Goal: Information Seeking & Learning: Check status

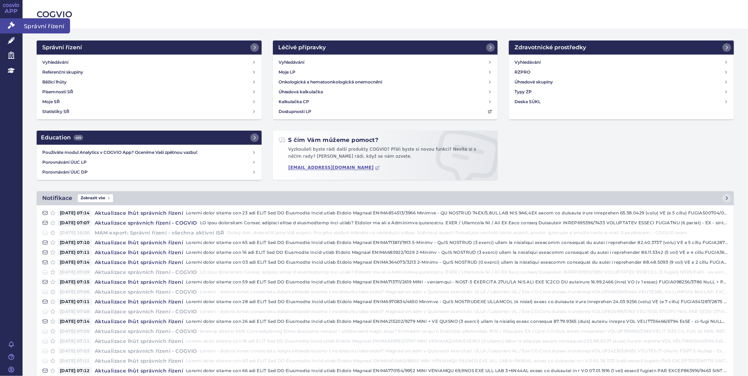
click at [10, 24] on icon at bounding box center [11, 25] width 7 height 7
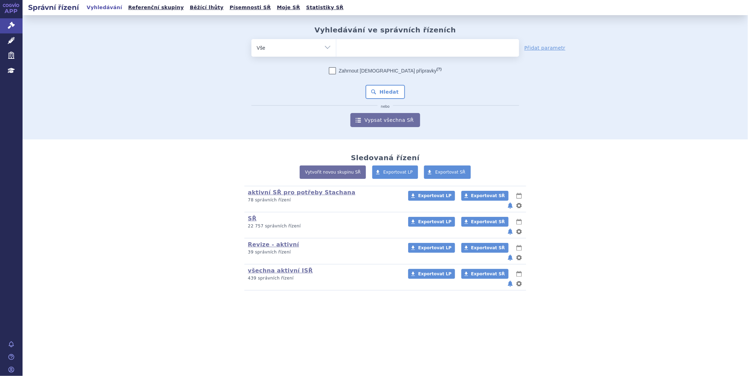
click at [399, 49] on ul at bounding box center [427, 46] width 183 height 15
click at [336, 49] on select at bounding box center [336, 48] width 0 height 18
paste input "SUKLS179857/2025"
type input "SUKLS179857/2025"
select select "SUKLS179857/2025"
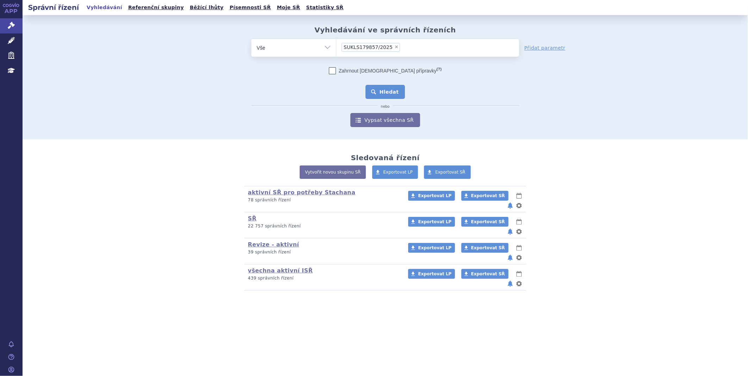
click at [385, 89] on button "Hledat" at bounding box center [385, 92] width 40 height 14
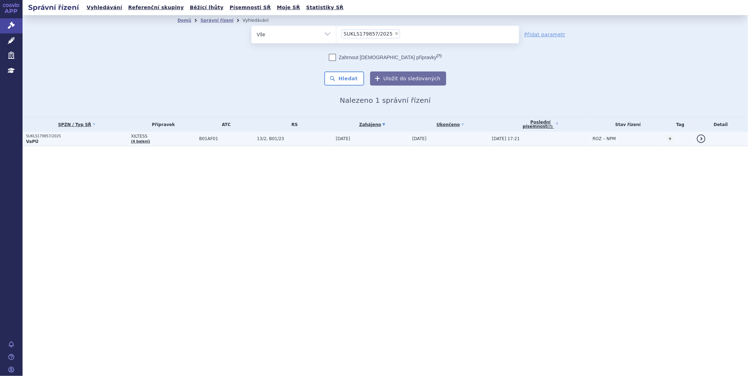
click at [40, 136] on p "SUKLS179857/2025" at bounding box center [76, 136] width 101 height 5
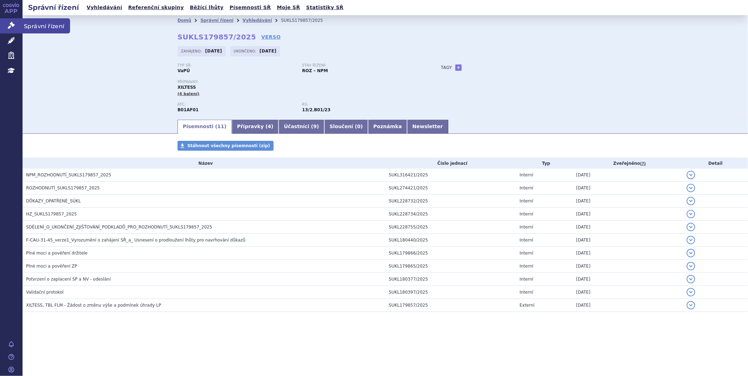
click at [4, 25] on link "Správní řízení" at bounding box center [11, 25] width 23 height 15
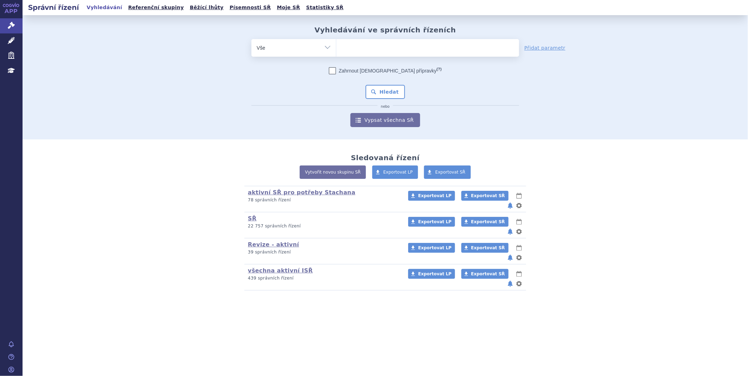
click at [401, 55] on span at bounding box center [427, 48] width 183 height 18
click at [336, 55] on select at bounding box center [336, 48] width 0 height 18
paste input "SUKLS170841/2025"
type input "SUKLS170841/2025"
select select "SUKLS170841/2025"
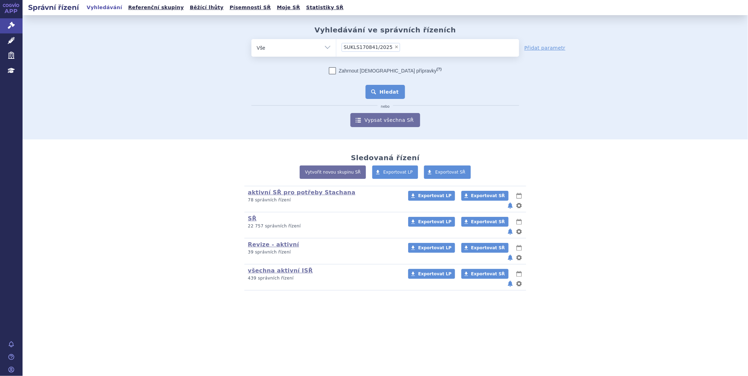
click at [386, 92] on button "Hledat" at bounding box center [385, 92] width 40 height 14
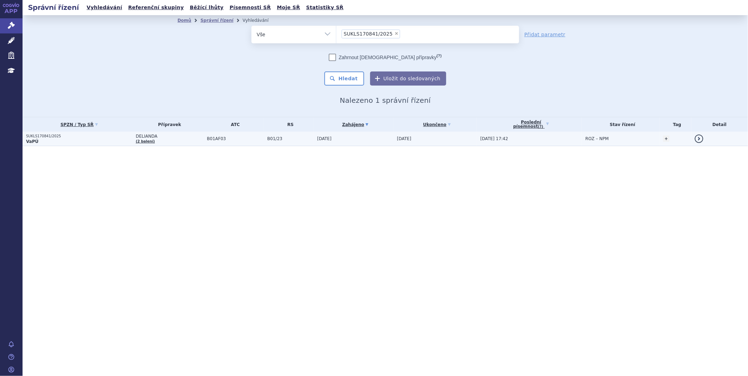
click at [38, 134] on p "SUKLS170841/2025" at bounding box center [79, 136] width 106 height 5
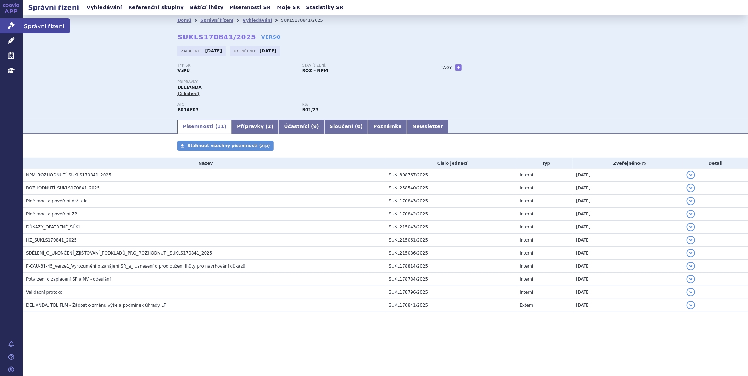
click at [17, 23] on link "Správní řízení" at bounding box center [11, 25] width 23 height 15
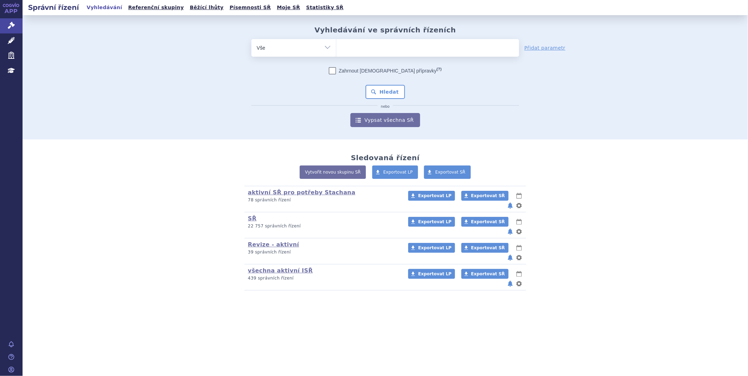
click at [394, 46] on ul at bounding box center [427, 46] width 183 height 15
click at [336, 46] on select at bounding box center [336, 48] width 0 height 18
paste input "SUKLS125122/2025"
type input "SUKLS125122/2025"
select select "SUKLS125122/2025"
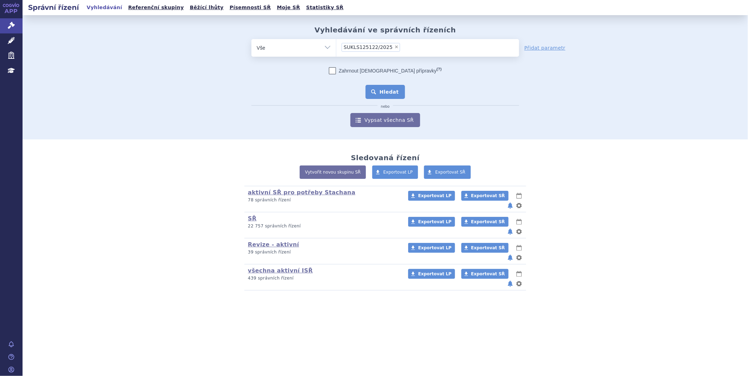
click at [395, 93] on button "Hledat" at bounding box center [385, 92] width 40 height 14
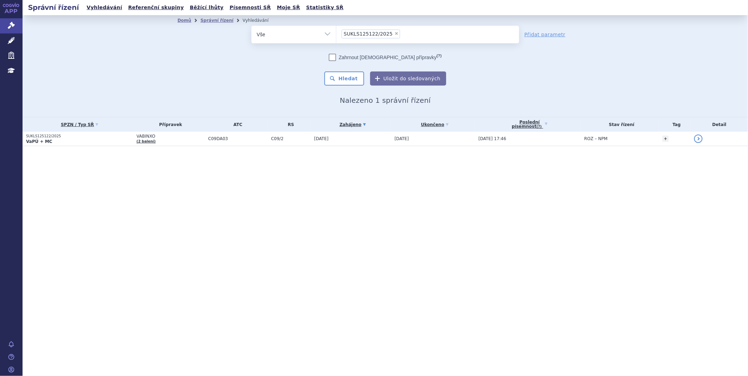
click at [160, 58] on div "Domů Správní řízení Vyhledávání Vyhledávání ve správních řízeních odstranit Vše…" at bounding box center [385, 66] width 725 height 102
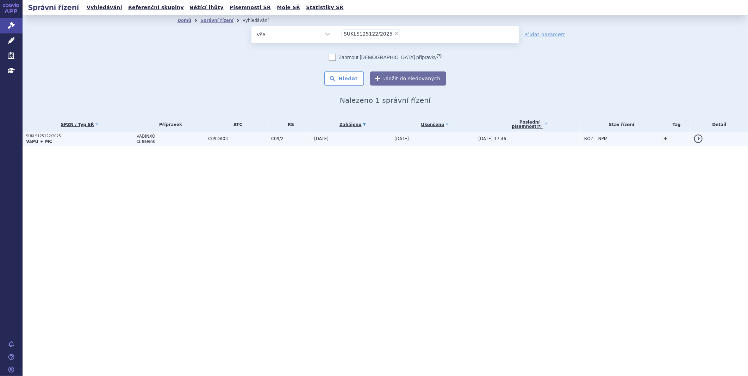
click at [46, 139] on strong "VaPÚ + MC" at bounding box center [39, 141] width 26 height 5
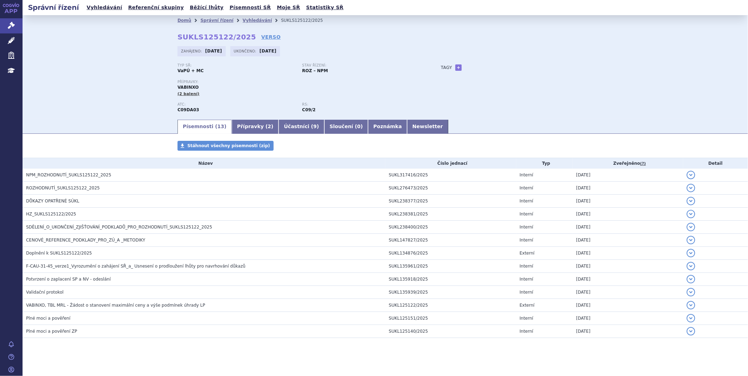
click at [6, 18] on link "APP" at bounding box center [11, 9] width 23 height 18
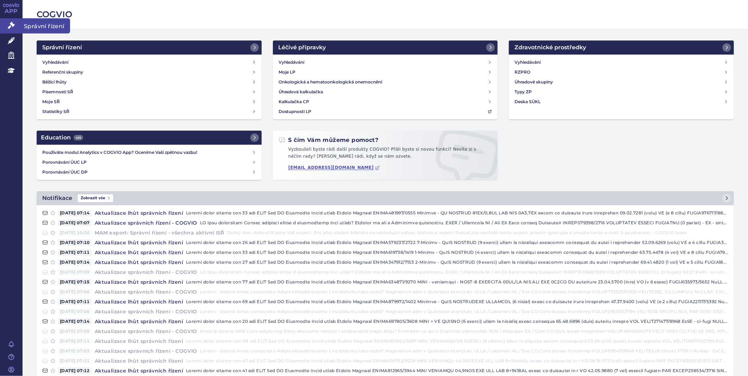
click at [8, 28] on icon at bounding box center [11, 25] width 7 height 7
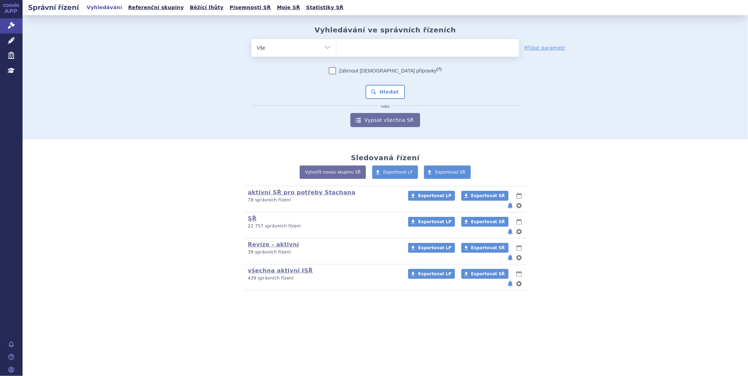
click at [478, 50] on ul at bounding box center [427, 46] width 183 height 15
click at [336, 50] on select at bounding box center [336, 48] width 0 height 18
paste input "SUKLS92849/2025"
type input "SUKLS92849/2025"
select select "SUKLS92849/2025"
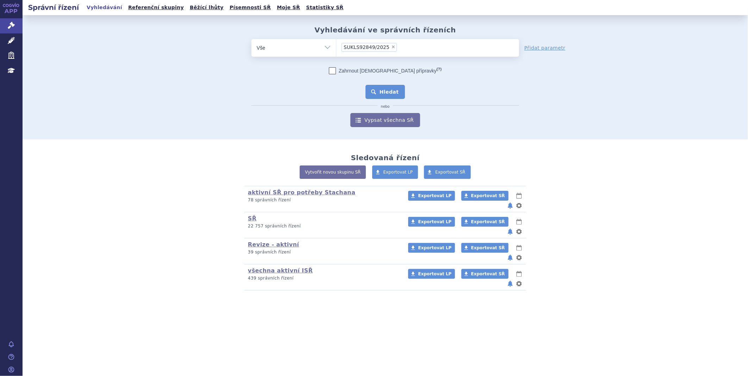
click at [394, 91] on button "Hledat" at bounding box center [385, 92] width 40 height 14
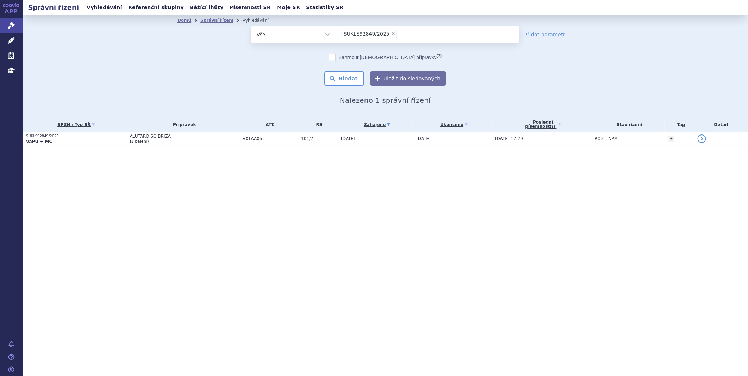
click at [180, 175] on div "Správní řízení Vyhledávání Referenční skupiny Běžící lhůty Písemnosti SŘ Moje S…" at bounding box center [385, 188] width 725 height 376
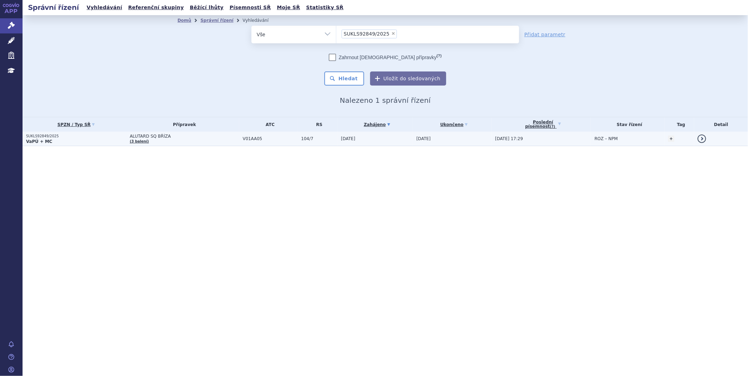
click at [31, 140] on strong "VaPÚ + MC" at bounding box center [39, 141] width 26 height 5
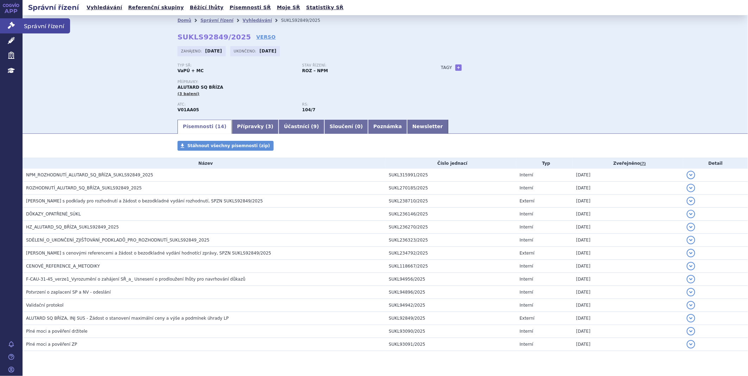
click at [9, 22] on icon at bounding box center [11, 25] width 7 height 7
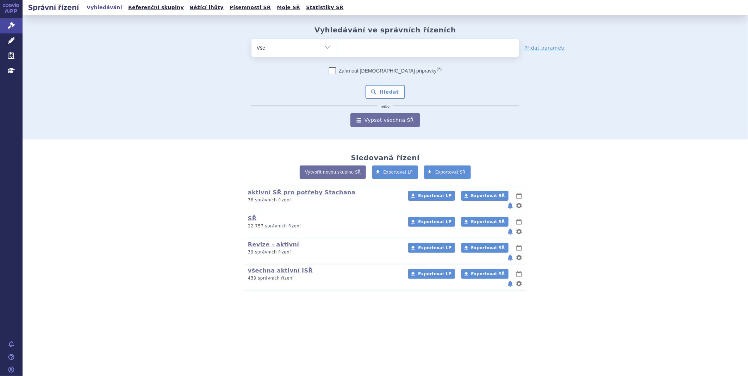
click at [419, 46] on ul at bounding box center [427, 46] width 183 height 15
click at [336, 46] on select at bounding box center [336, 48] width 0 height 18
type input "al"
type input "alu"
type input "alut"
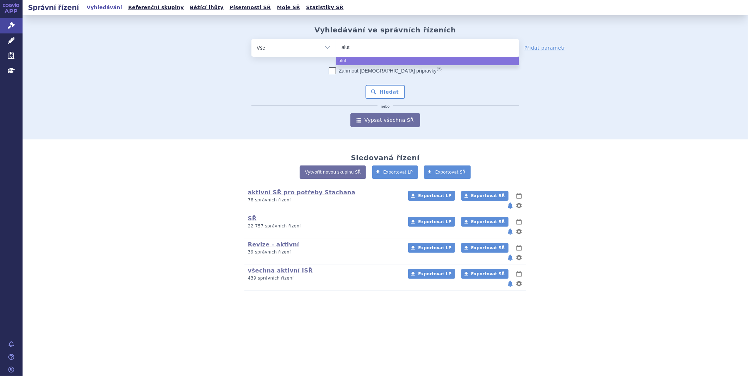
type input "aluta"
type input "alutar"
select select "alutar"
click at [374, 85] on button "Hledat" at bounding box center [385, 92] width 40 height 14
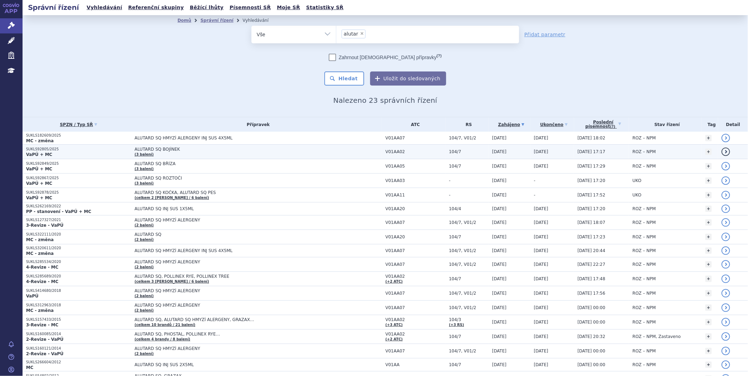
click at [148, 148] on span "ALUTARD SQ BOJÍNEK" at bounding box center [222, 149] width 176 height 5
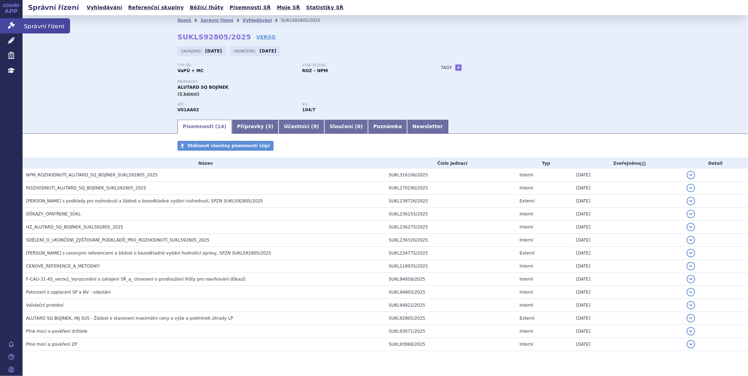
click at [20, 26] on link "Správní řízení" at bounding box center [11, 25] width 23 height 15
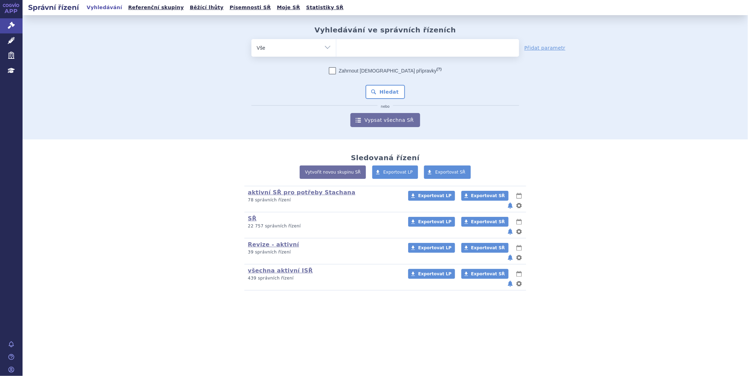
click at [354, 49] on ul at bounding box center [427, 46] width 183 height 15
click at [336, 49] on select at bounding box center [336, 48] width 0 height 18
paste input "SUKLS92633/2025"
type input "SUKLS92633/2025"
select select "SUKLS92633/2025"
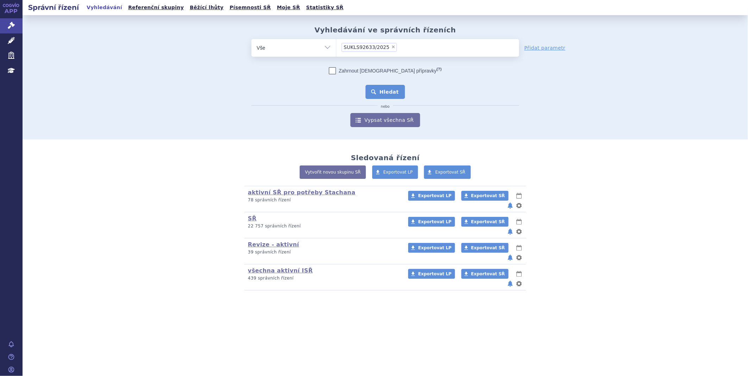
click at [381, 94] on button "Hledat" at bounding box center [385, 92] width 40 height 14
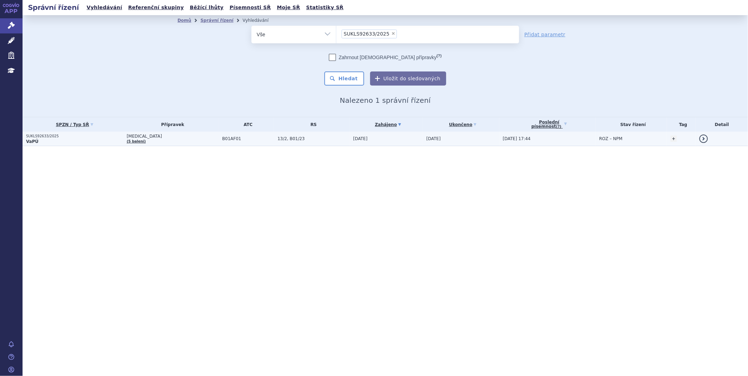
click at [39, 139] on p "VaPÚ" at bounding box center [74, 142] width 97 height 6
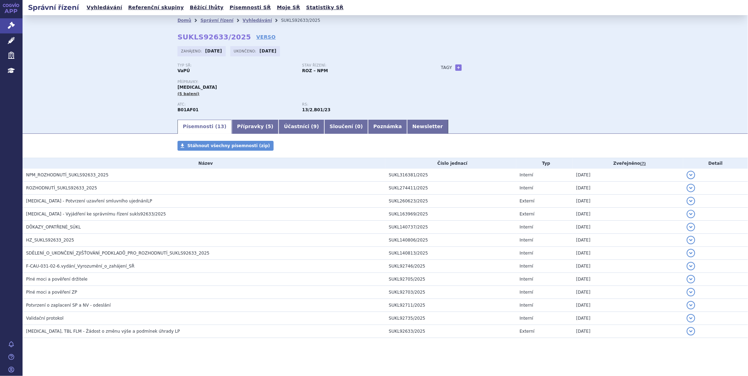
click at [370, 88] on div "Přípravky: XARELTO (5 balení)" at bounding box center [301, 88] width 249 height 17
click at [11, 21] on link "Správní řízení" at bounding box center [11, 25] width 23 height 15
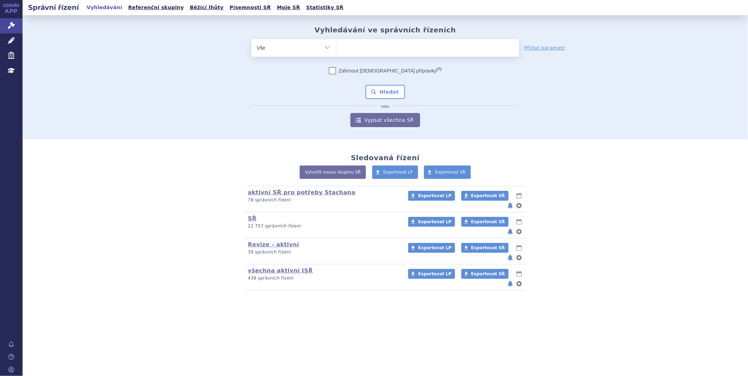
click at [365, 52] on ul at bounding box center [427, 46] width 183 height 15
click at [336, 52] on select at bounding box center [336, 48] width 0 height 18
paste input "SUKLS52138/2025"
type input "SUKLS52138/2025"
select select "SUKLS52138/2025"
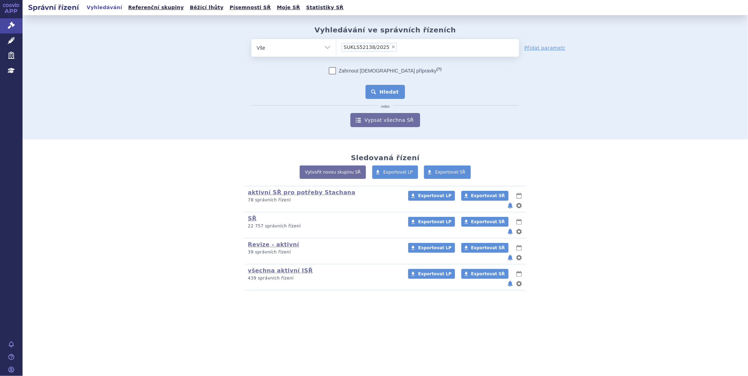
click at [389, 99] on button "Hledat" at bounding box center [385, 92] width 40 height 14
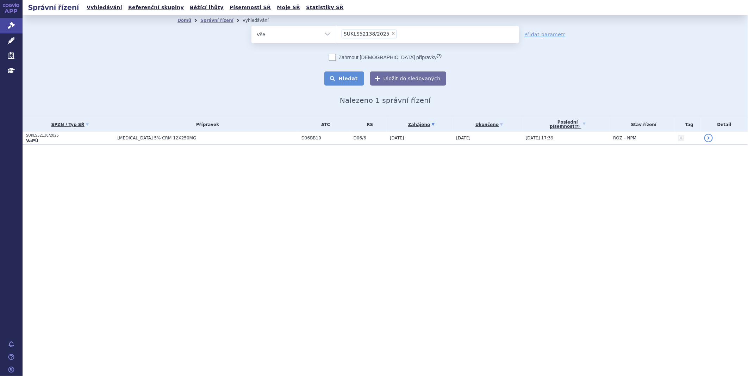
click at [351, 76] on button "Hledat" at bounding box center [344, 78] width 40 height 14
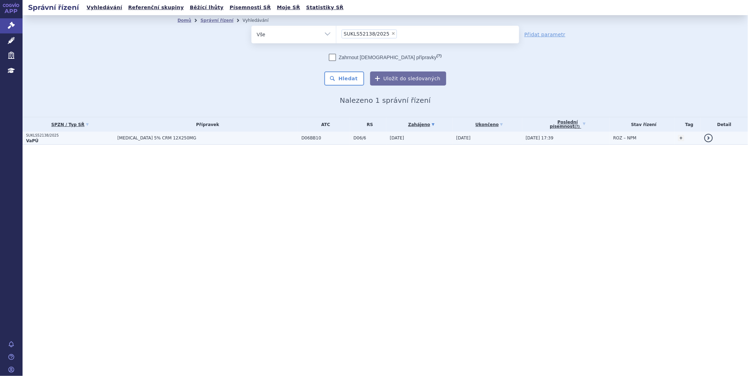
click at [133, 137] on span "ALDARA 5% CRM 12X250MG" at bounding box center [205, 138] width 176 height 5
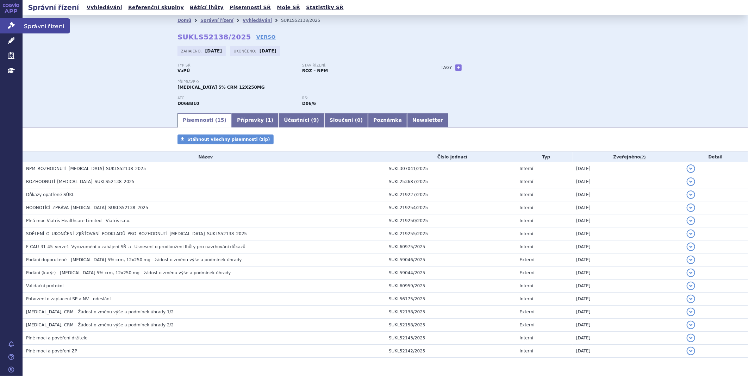
click at [12, 23] on icon at bounding box center [11, 25] width 7 height 7
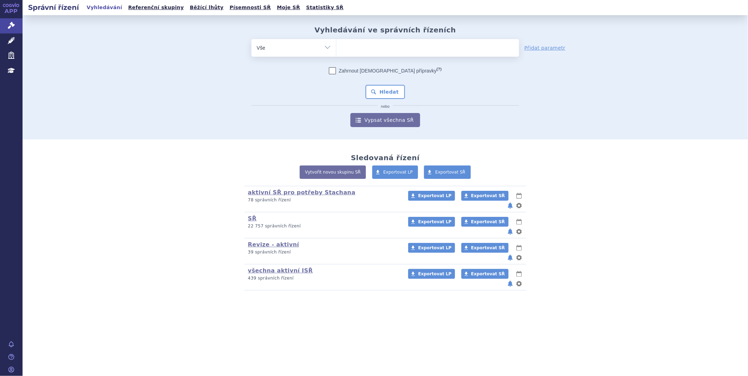
click at [430, 55] on span at bounding box center [427, 48] width 183 height 18
click at [336, 55] on select at bounding box center [336, 48] width 0 height 18
paste input "SUKLS333728/2024"
type input "SUKLS333728/2024"
select select "SUKLS333728/2024"
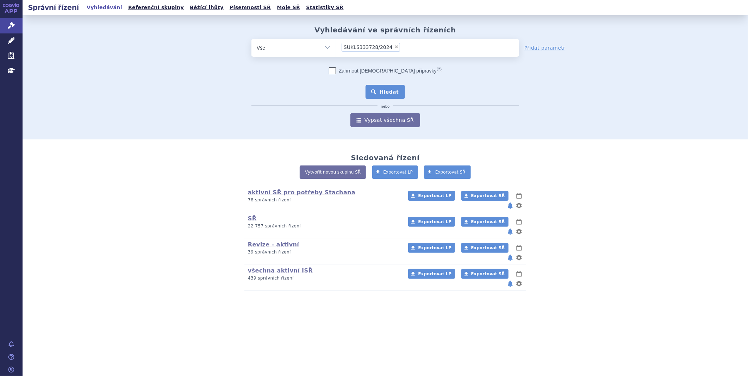
click at [381, 88] on button "Hledat" at bounding box center [385, 92] width 40 height 14
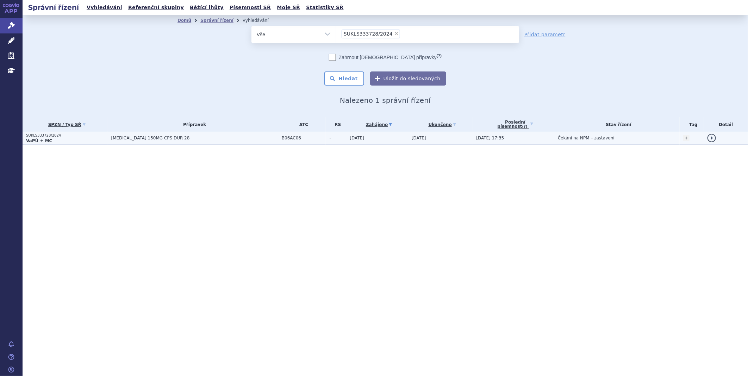
click at [48, 135] on p "SUKLS333728/2024" at bounding box center [67, 135] width 82 height 5
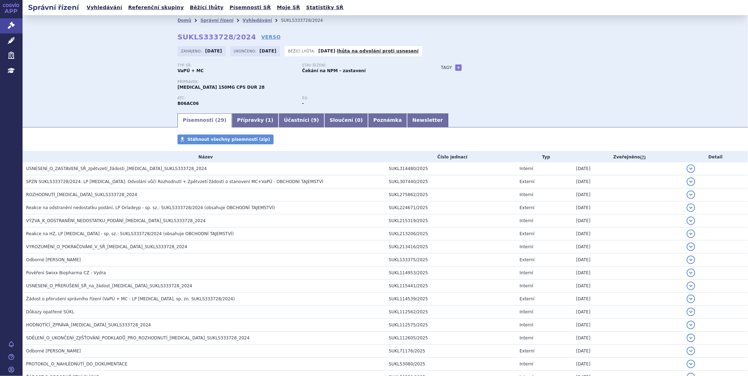
click at [16, 17] on link "APP" at bounding box center [11, 9] width 23 height 18
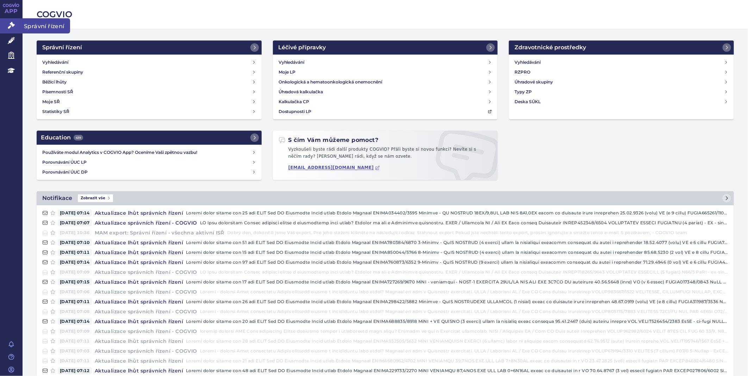
click at [18, 26] on link "Správní řízení" at bounding box center [11, 25] width 23 height 15
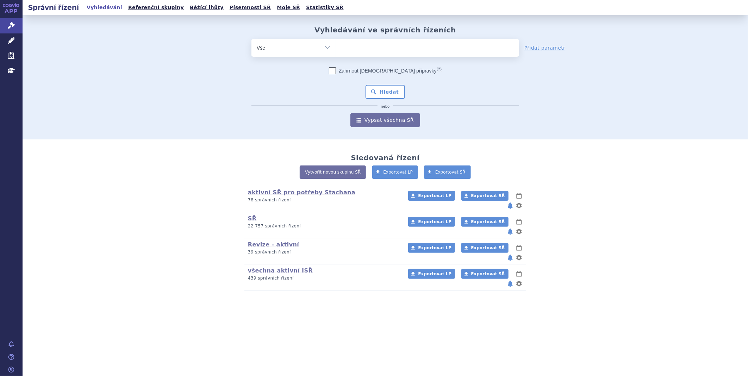
click at [384, 48] on ul at bounding box center [427, 46] width 183 height 15
click at [336, 48] on select at bounding box center [336, 48] width 0 height 18
type input "ta"
type input "tag"
type input "tagri"
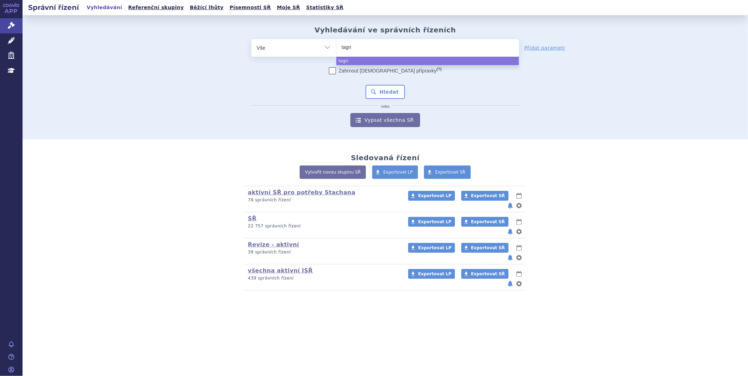
type input "tagris"
type input "tagrisso"
select select "[MEDICAL_DATA]"
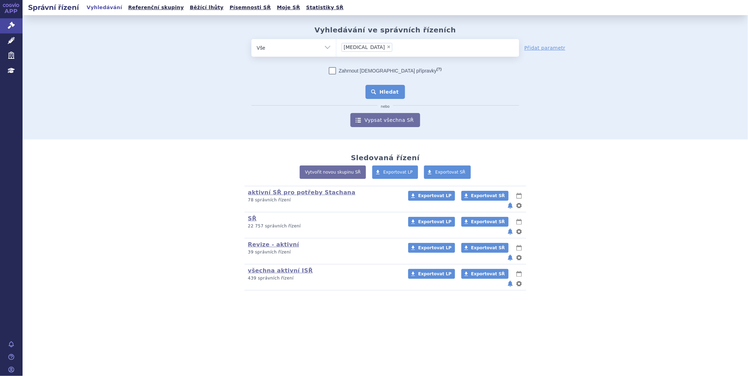
click at [387, 85] on button "Hledat" at bounding box center [385, 92] width 40 height 14
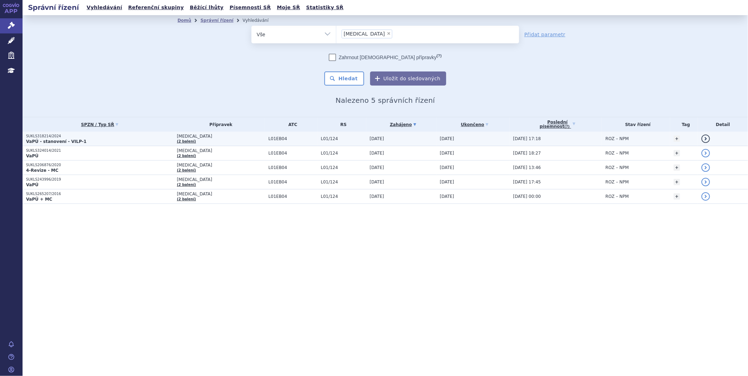
click at [40, 134] on p "SUKLS318214/2024" at bounding box center [99, 136] width 147 height 5
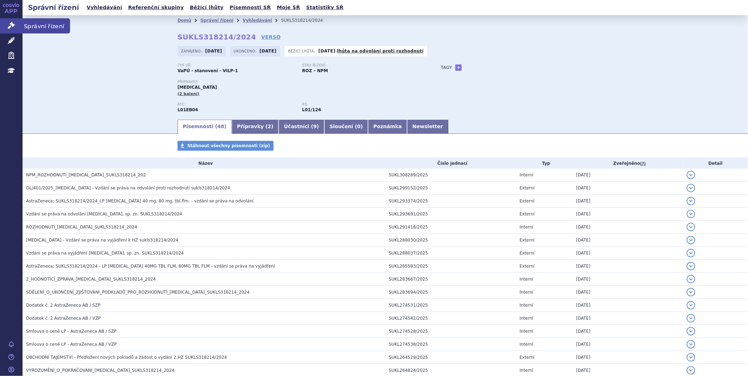
click at [5, 22] on link "Správní řízení" at bounding box center [11, 25] width 23 height 15
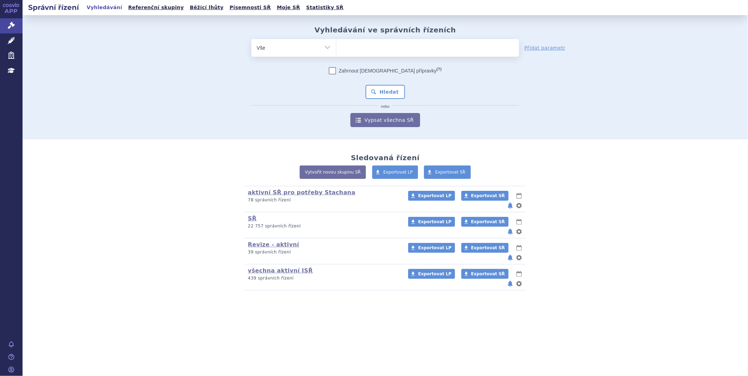
click at [367, 50] on ul at bounding box center [427, 46] width 183 height 15
click at [336, 50] on select at bounding box center [336, 48] width 0 height 18
paste input "SUKLS79560/2024"
type input "SUKLS79560/2024"
select select "SUKLS79560/2024"
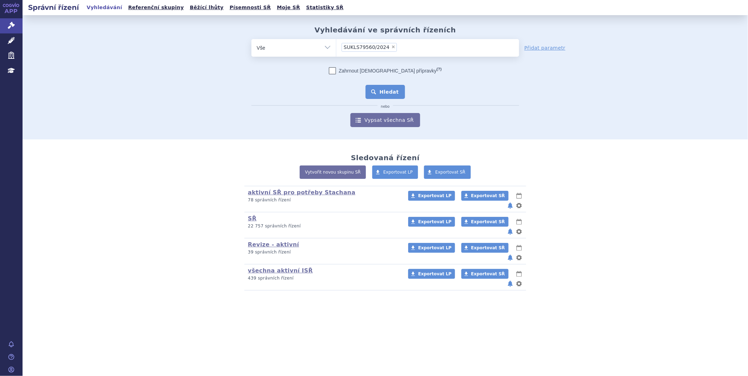
click at [384, 94] on button "Hledat" at bounding box center [385, 92] width 40 height 14
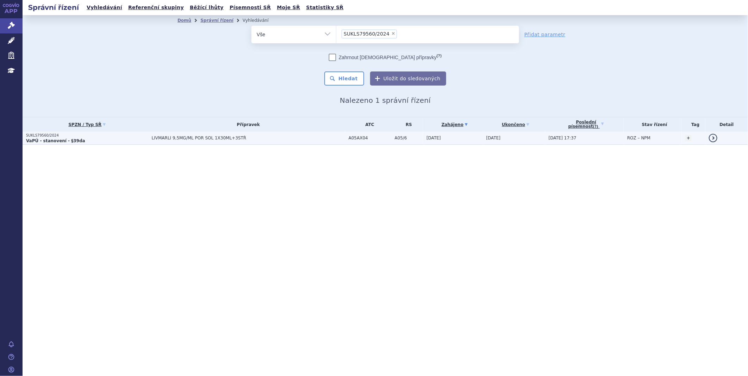
click at [64, 138] on strong "VaPÚ - stanovení - §39da" at bounding box center [55, 140] width 59 height 5
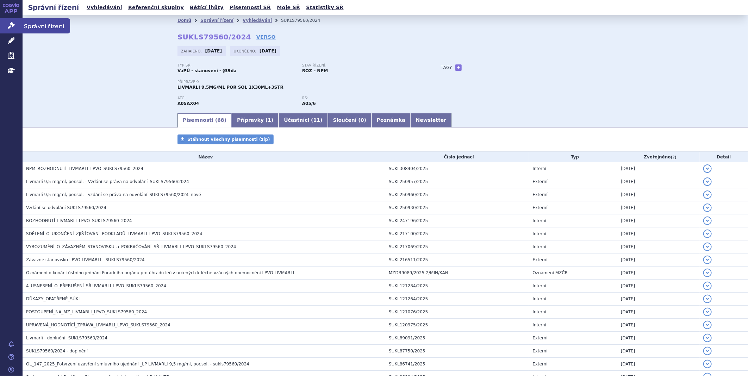
click at [11, 22] on icon at bounding box center [11, 25] width 7 height 7
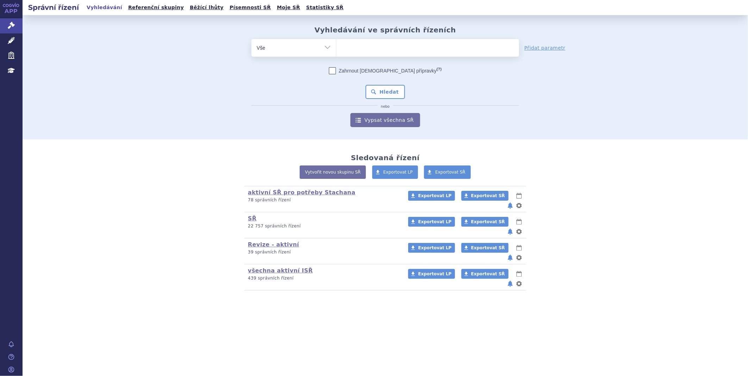
click at [357, 49] on ul at bounding box center [427, 46] width 183 height 15
click at [336, 49] on select at bounding box center [336, 48] width 0 height 18
click at [372, 51] on ul at bounding box center [427, 46] width 183 height 15
click at [336, 51] on select at bounding box center [336, 48] width 0 height 18
type input "ka"
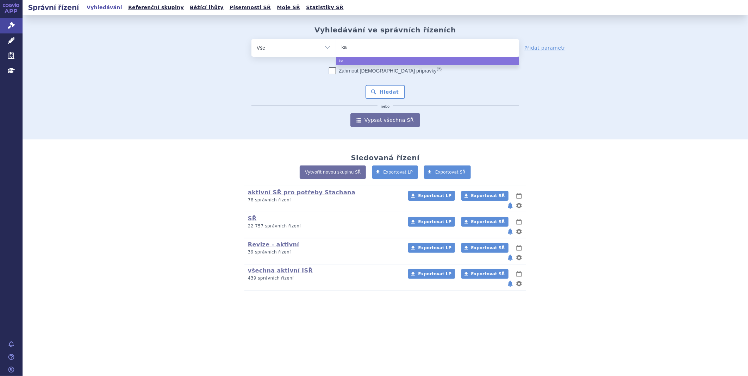
type input "kaf"
type input "kaft"
type input "kaftr"
type input "kaftri"
type input "kaftrio"
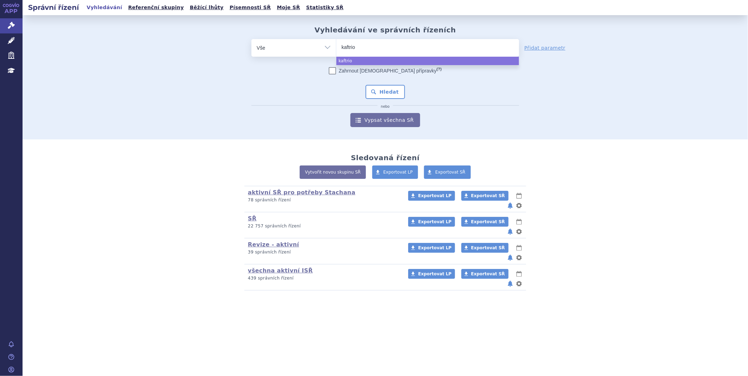
select select "kaftrio"
click at [380, 90] on button "Hledat" at bounding box center [385, 92] width 40 height 14
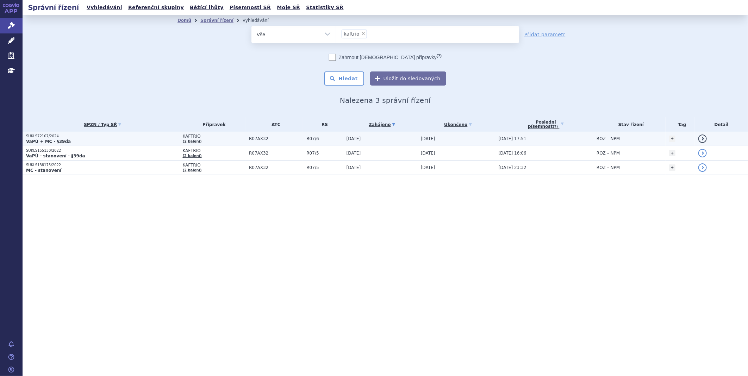
click at [42, 134] on p "SUKLS72107/2024" at bounding box center [102, 136] width 153 height 5
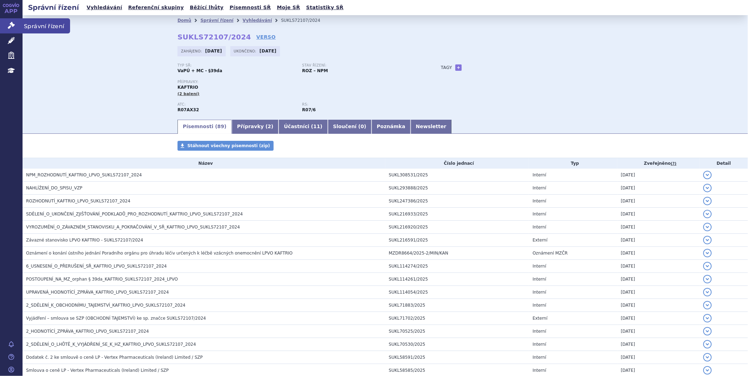
click at [21, 26] on link "Správní řízení" at bounding box center [11, 25] width 23 height 15
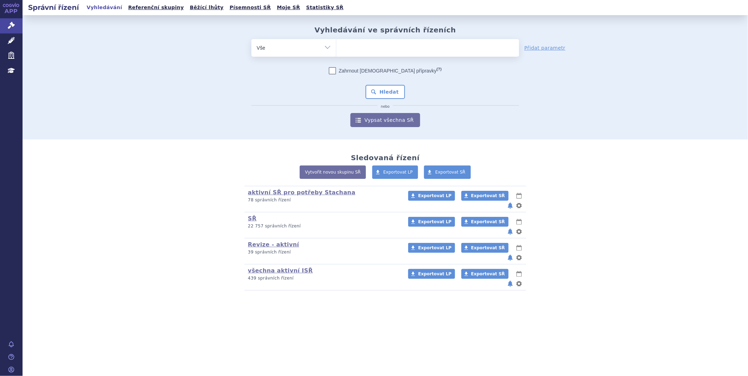
click at [356, 43] on ul at bounding box center [427, 46] width 183 height 15
click at [336, 43] on select at bounding box center [336, 48] width 0 height 18
type input "12"
type input "125"
type input "1255"
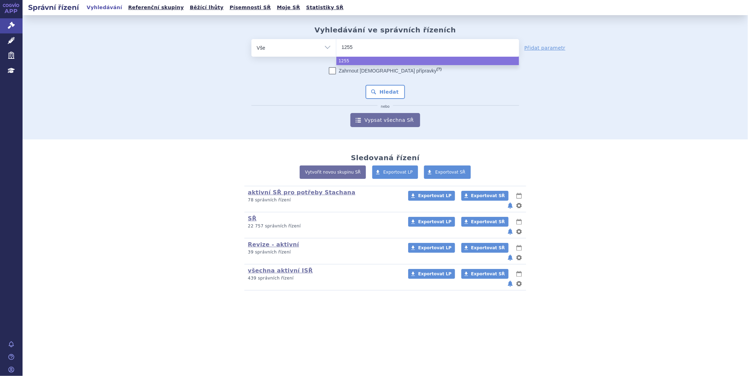
type input "12551"
select select "12551"
click at [393, 84] on div "Zahrnout bratrské přípravky (?) * Pozor, hledání dle vyhledávacího parametru In…" at bounding box center [385, 97] width 268 height 60
click at [388, 89] on button "Hledat" at bounding box center [385, 92] width 40 height 14
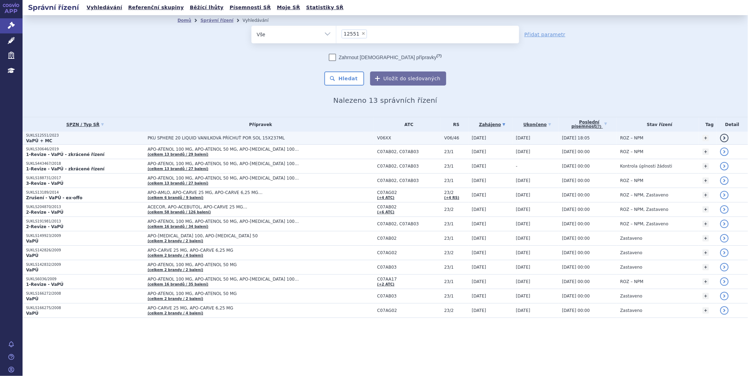
click at [49, 134] on p "SUKLS12551/2023" at bounding box center [85, 135] width 118 height 5
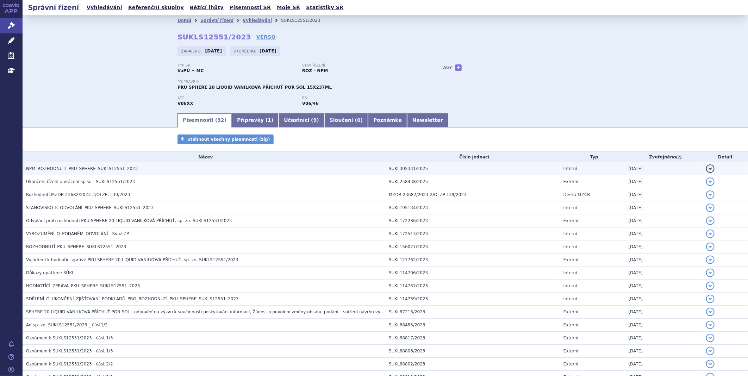
click at [181, 175] on td "NPM_ROZHODNUTÍ_PKU_SPHERE_SUKLS12551_2023" at bounding box center [204, 168] width 363 height 13
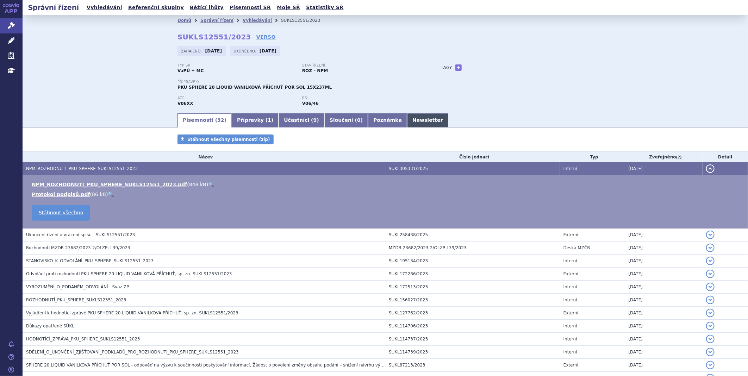
click at [407, 123] on link "Newsletter" at bounding box center [427, 120] width 41 height 14
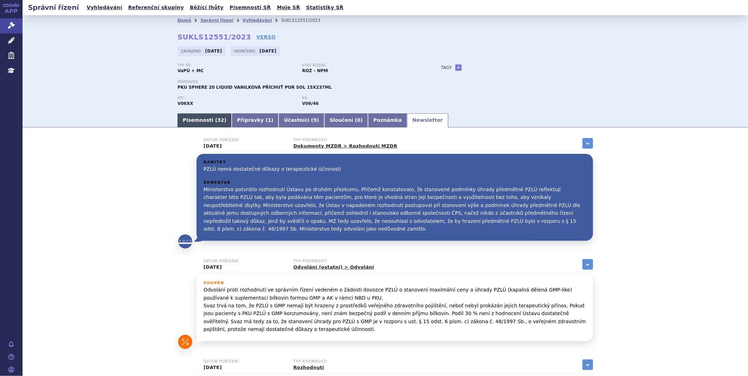
click at [217, 123] on span "32" at bounding box center [220, 120] width 7 height 6
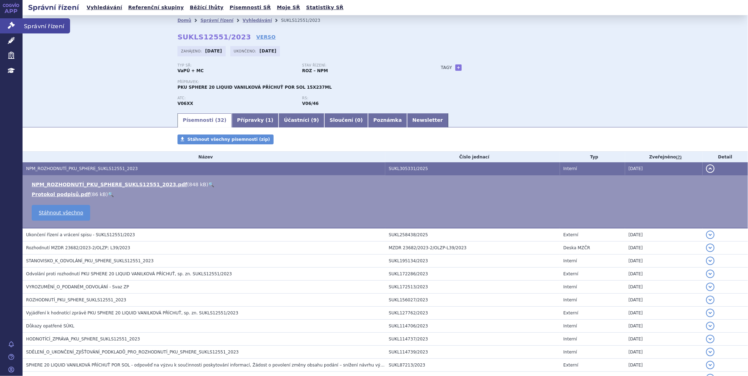
click at [8, 27] on icon at bounding box center [11, 25] width 7 height 7
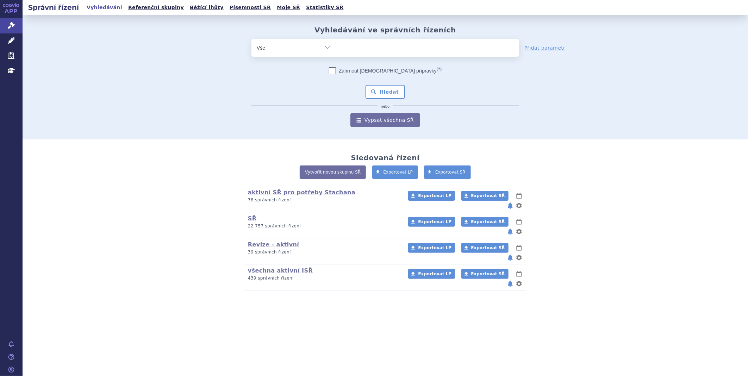
click at [377, 49] on ul at bounding box center [427, 46] width 183 height 15
click at [336, 49] on select at bounding box center [336, 48] width 0 height 18
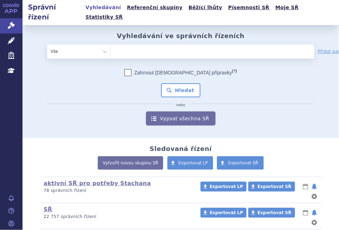
click at [142, 44] on ul at bounding box center [192, 49] width 162 height 11
click at [111, 44] on select at bounding box center [111, 51] width 0 height 14
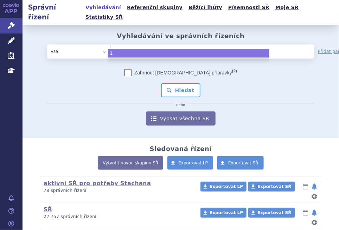
type input "15"
type input "154"
type input "1547"
type input "15477"
type input "154779"
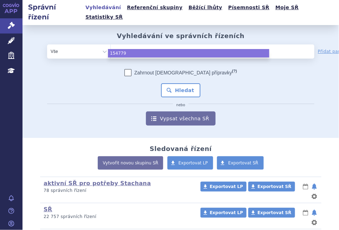
type input "154779/"
type input "154779/2"
type input "154779/20"
type input "154779/202"
type input "154779/2022"
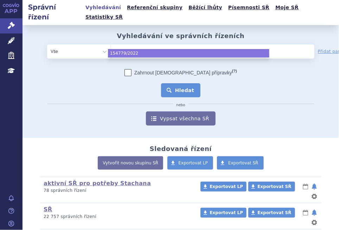
select select "154779/2022"
click at [182, 83] on button "Hledat" at bounding box center [181, 90] width 40 height 14
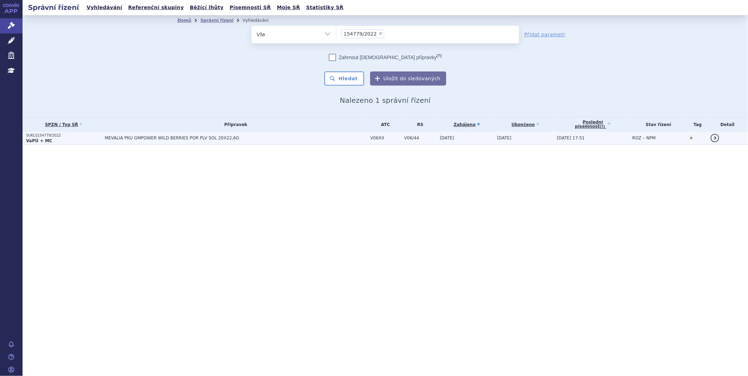
click at [51, 138] on p "VaPÚ + MC" at bounding box center [63, 141] width 75 height 6
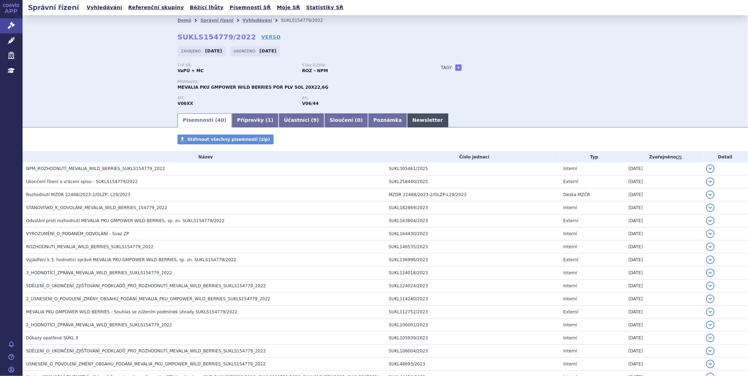
click at [407, 121] on link "Newsletter" at bounding box center [427, 120] width 41 height 14
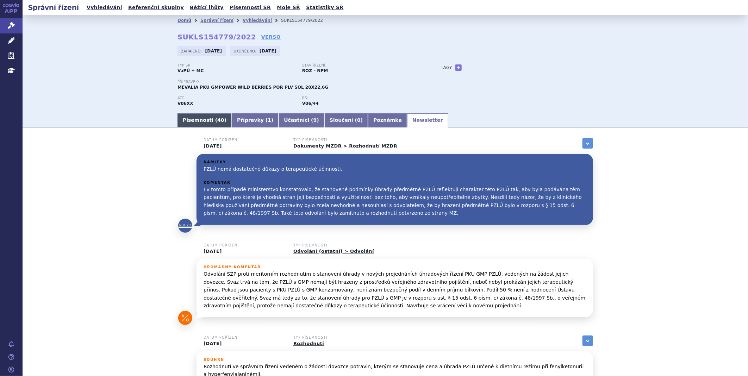
click at [196, 122] on link "Písemnosti ( 40 )" at bounding box center [204, 120] width 54 height 14
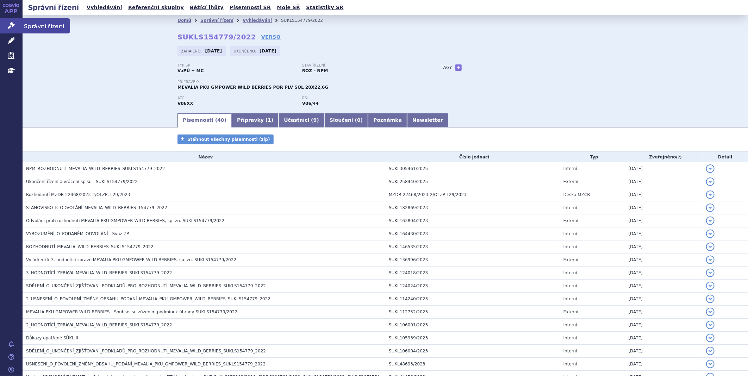
click at [8, 25] on icon at bounding box center [11, 25] width 7 height 7
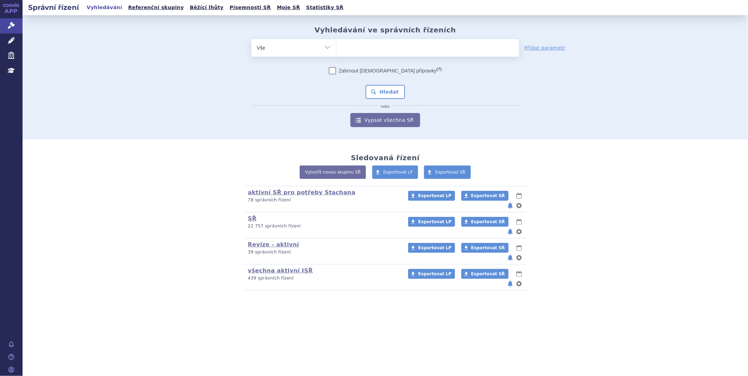
click at [361, 48] on ul at bounding box center [427, 46] width 183 height 15
click at [336, 48] on select at bounding box center [336, 48] width 0 height 18
type input "mev"
type input "meva"
type input "meval"
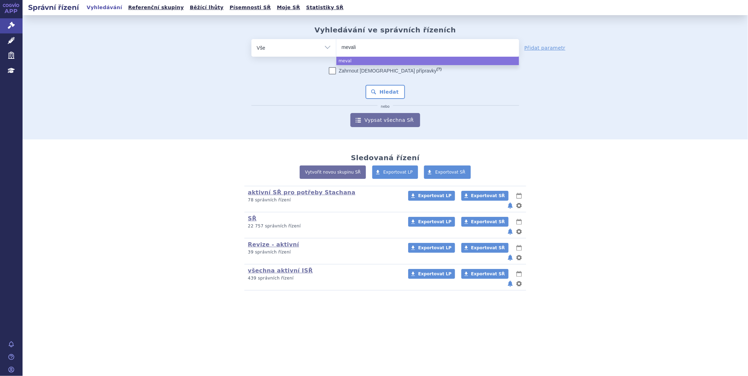
type input "mevalis"
type input "mevali"
type input "mevalia"
select select "mevalia"
click at [382, 94] on button "Hledat" at bounding box center [385, 92] width 40 height 14
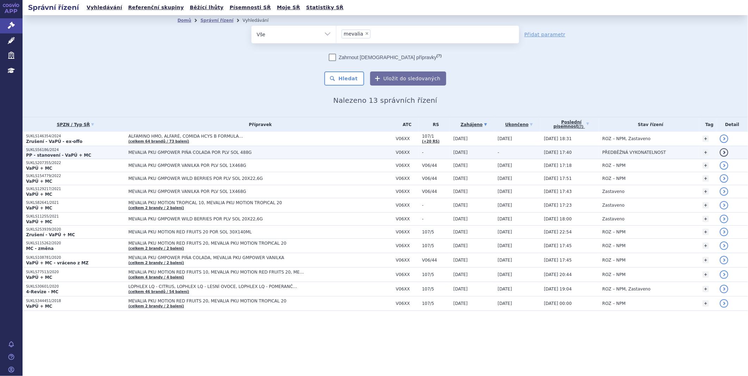
click at [80, 156] on strong "PP - stanovení - VaPÚ + MC" at bounding box center [58, 155] width 65 height 5
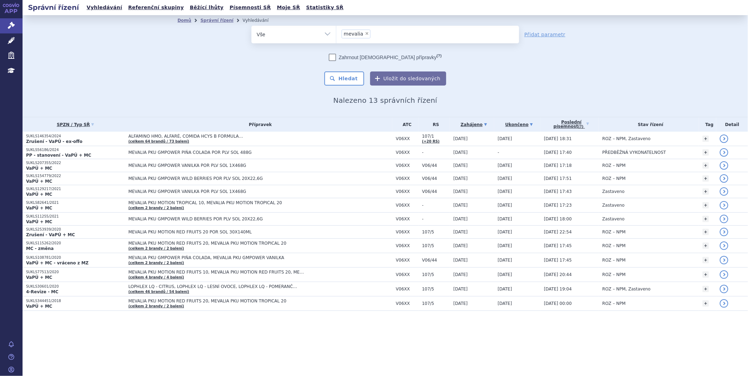
click at [530, 124] on link "Ukončeno" at bounding box center [518, 125] width 43 height 10
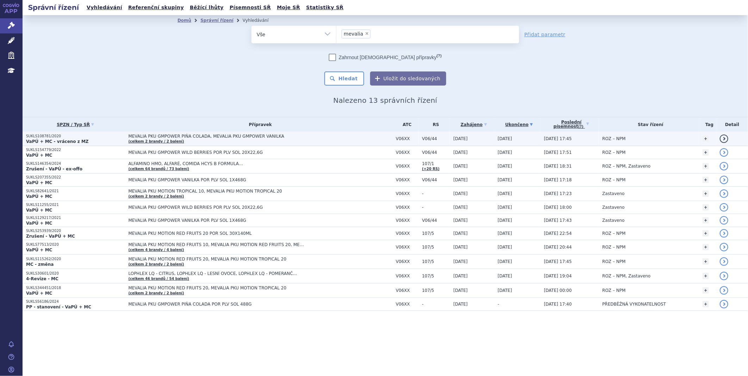
click at [179, 140] on td "MEVALIA PKU GMPOWER [PERSON_NAME] COLADA, MEVALIA PKU GMPOWER VANILKA (celkem 2…" at bounding box center [259, 139] width 268 height 14
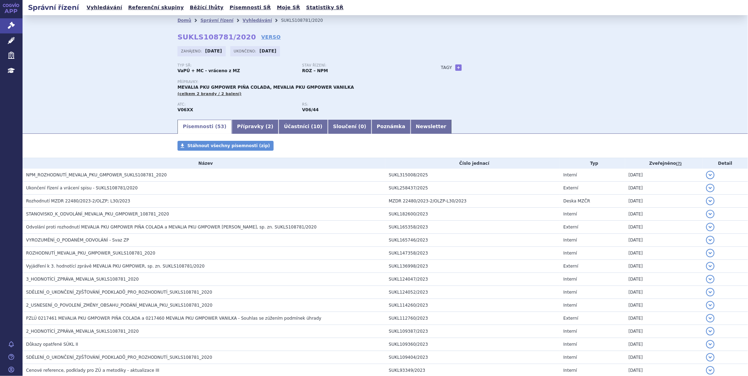
click at [60, 54] on div "Domů Správní řízení Vyhledávání SUKLS108781/2020 SUKLS108781/2020 VERSO [GEOGRA…" at bounding box center [385, 67] width 725 height 104
click at [11, 25] on icon at bounding box center [11, 25] width 7 height 7
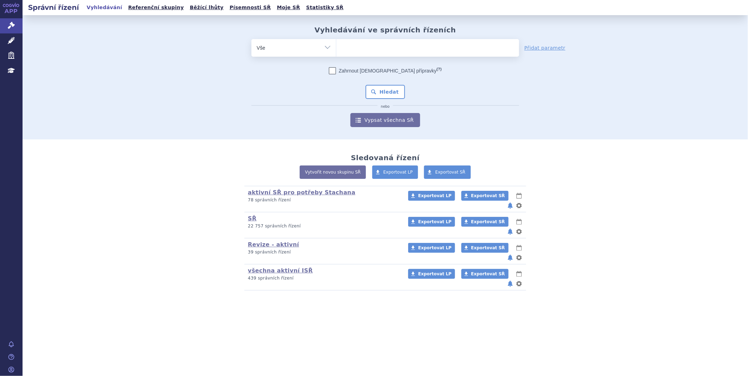
click at [341, 43] on ul at bounding box center [427, 46] width 183 height 15
click at [336, 43] on select at bounding box center [336, 48] width 0 height 18
paste input "SUKLS289856/2021"
type input "SUKLS289856/2021"
select select "SUKLS289856/2021"
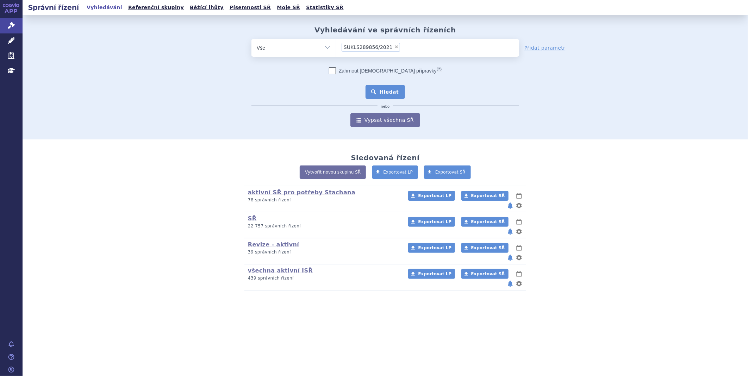
click at [392, 93] on button "Hledat" at bounding box center [385, 92] width 40 height 14
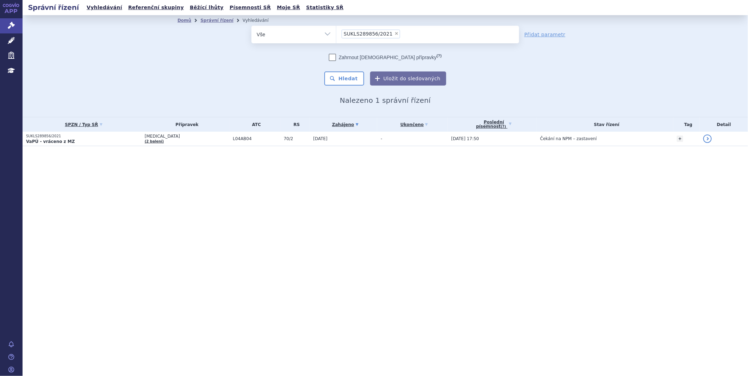
click at [71, 187] on div "Správní řízení Vyhledávání Referenční skupiny Běžící lhůty Písemnosti SŘ Moje S…" at bounding box center [385, 188] width 725 height 376
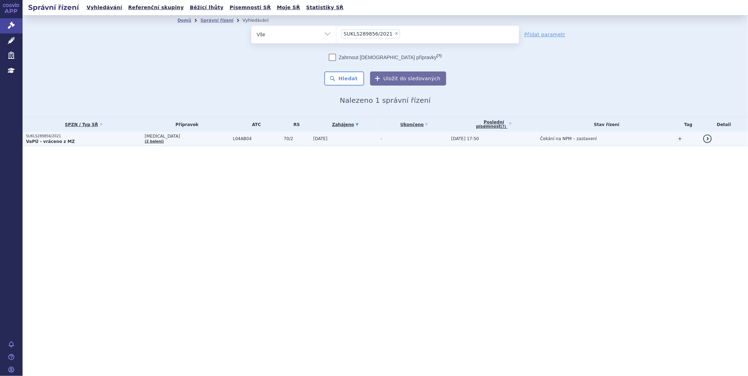
click at [54, 139] on strong "VaPÚ - vráceno z MZ" at bounding box center [50, 141] width 49 height 5
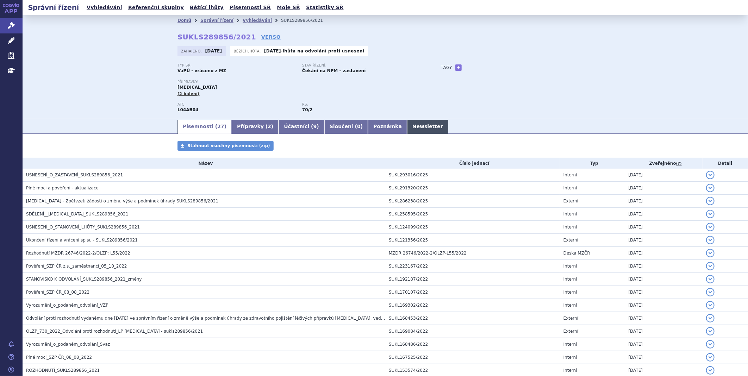
click at [407, 129] on link "Newsletter" at bounding box center [427, 127] width 41 height 14
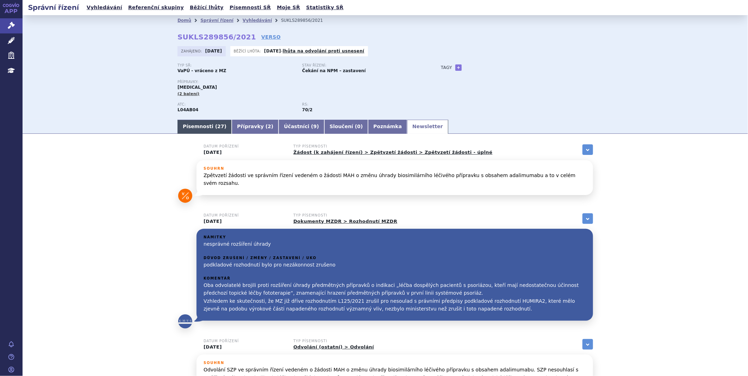
click at [185, 123] on link "Písemnosti ( 27 )" at bounding box center [204, 127] width 54 height 14
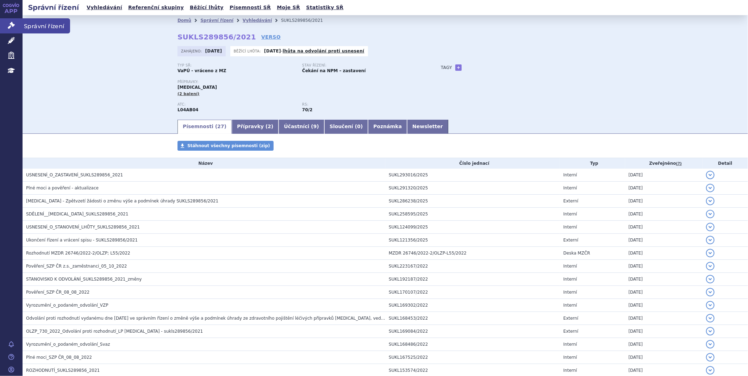
click at [14, 23] on icon at bounding box center [11, 25] width 7 height 7
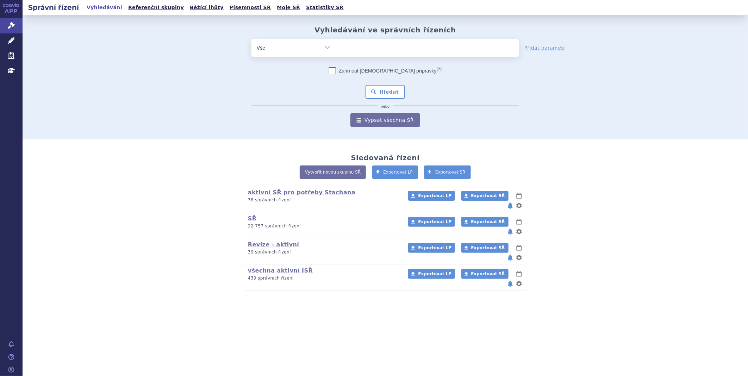
click at [365, 44] on ul at bounding box center [427, 46] width 183 height 15
click at [336, 44] on select at bounding box center [336, 48] width 0 height 18
click at [58, 169] on div "Sledovaná řízení Vytvořit novou skupinu SŘ Exportovat LP Exportovat SŘ aktivní …" at bounding box center [385, 221] width 725 height 165
click at [384, 45] on ul at bounding box center [427, 46] width 183 height 15
click at [336, 45] on select at bounding box center [336, 48] width 0 height 18
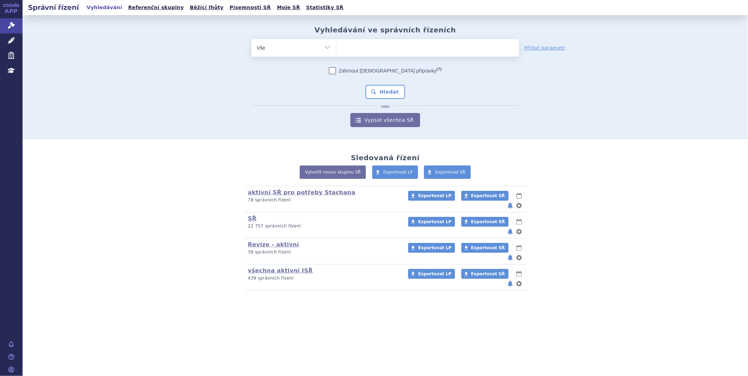
paste input "SUKLS85858/2022"
type input "SUKLS85858/2022"
select select "SUKLS85858/2022"
click at [382, 90] on button "Hledat" at bounding box center [385, 92] width 40 height 14
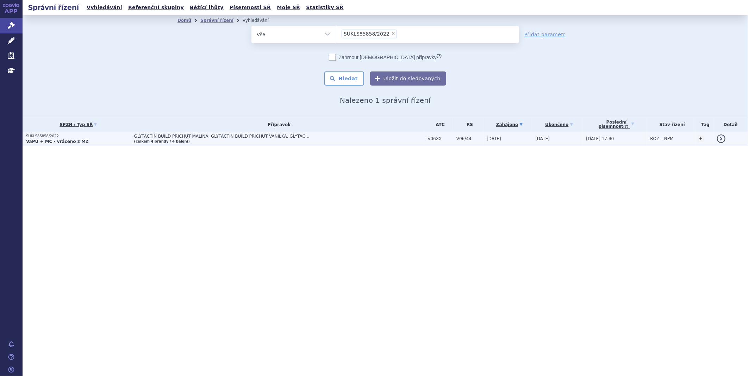
click at [50, 139] on strong "VaPÚ + MC - vráceno z MZ" at bounding box center [57, 141] width 63 height 5
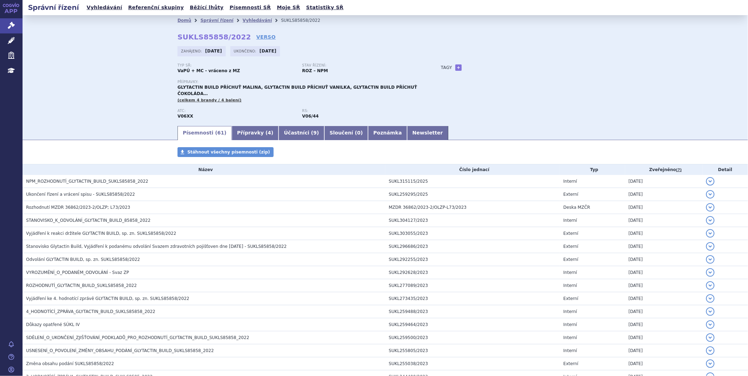
click at [41, 79] on div "Domů Správní řízení Vyhledávání SUKLS85858/2022 SUKLS85858/2022 VERSO [GEOGRAPH…" at bounding box center [385, 70] width 725 height 110
click at [407, 129] on link "Newsletter" at bounding box center [427, 133] width 41 height 14
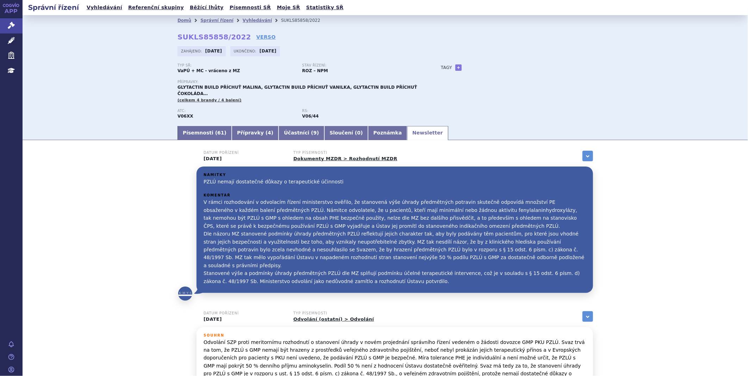
click at [188, 125] on div "Písemnosti ( 61 ) Přípravky ( 4 ) Účastníci ( 9 ) Sloučení ( 0 ) Poznámka Newsl…" at bounding box center [385, 132] width 444 height 15
click at [188, 126] on link "Písemnosti ( 61 )" at bounding box center [204, 133] width 54 height 14
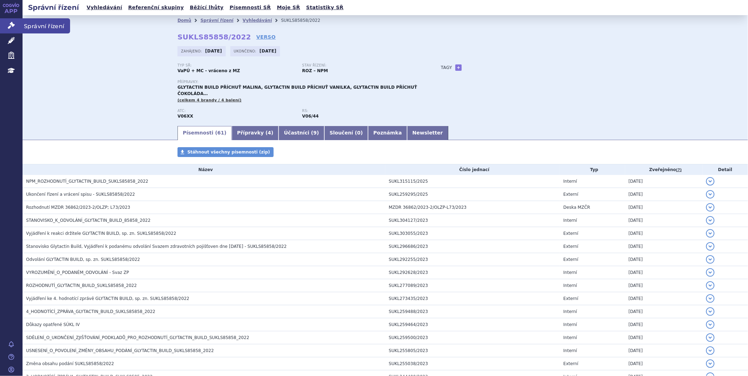
click at [16, 22] on link "Správní řízení" at bounding box center [11, 25] width 23 height 15
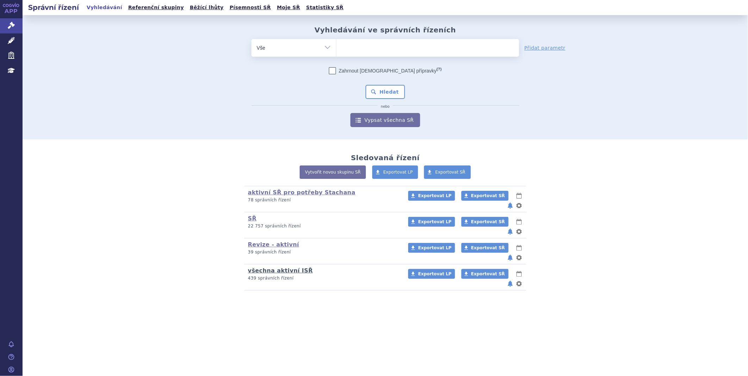
click at [278, 267] on link "všechna aktivní ISŘ" at bounding box center [280, 270] width 65 height 7
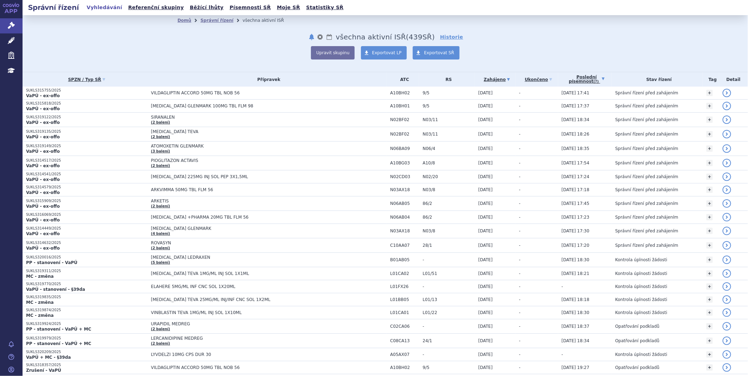
click at [580, 75] on link "Poslední písemnost (?)" at bounding box center [587, 79] width 50 height 14
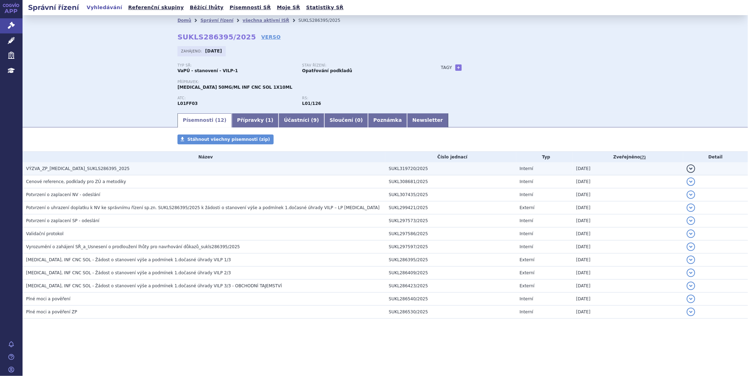
click at [57, 170] on span "VÝZVA_ZP_[MEDICAL_DATA]_SUKLS286395_2025" at bounding box center [78, 168] width 104 height 5
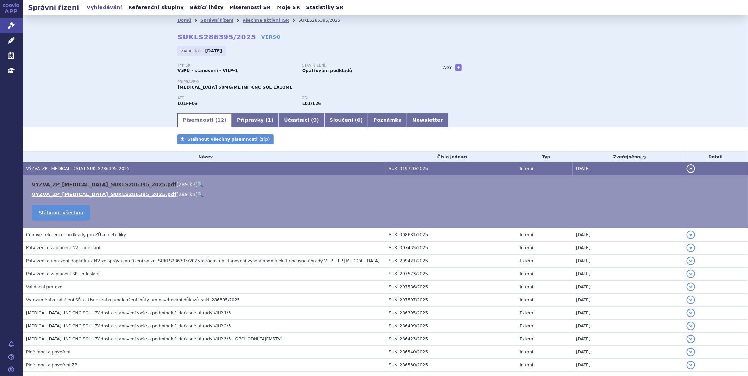
click at [73, 187] on link "VYZVA_ZP_[MEDICAL_DATA]_SUKLS286395_2025.pdf" at bounding box center [104, 185] width 145 height 6
click at [103, 184] on link "VYZVA_ZP_[MEDICAL_DATA]_SUKLS286395_2025.pdf" at bounding box center [104, 185] width 145 height 6
click at [395, 114] on ul "Písemnosti ( 12 ) Přípravky ( 1 ) Účastníci ( 9 ) Sloučení ( 0 ) Poznámka Newsl…" at bounding box center [384, 120] width 415 height 15
click at [407, 121] on link "Newsletter" at bounding box center [427, 120] width 41 height 14
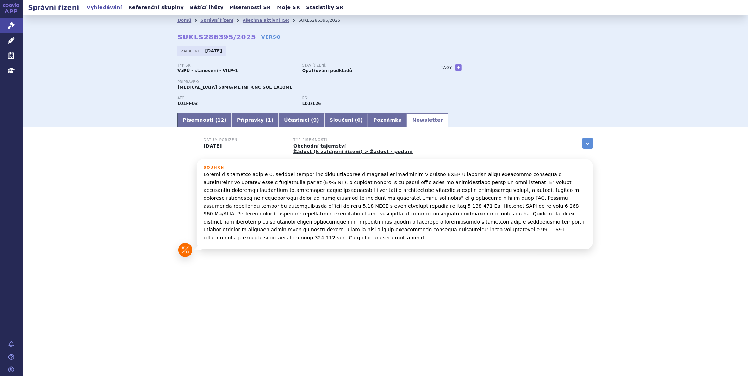
click at [244, 33] on div "Domů Správní řízení všechna aktivní ISŘ SUKLS286395/2025 SUKLS286395/2025 VERSO…" at bounding box center [385, 69] width 444 height 87
drag, startPoint x: 242, startPoint y: 35, endPoint x: 175, endPoint y: 34, distance: 66.6
click at [175, 34] on div "Domů Správní řízení všechna aktivní ISŘ SUKLS286395/2025 SUKLS286395/2025 VERSO…" at bounding box center [385, 69] width 444 height 87
copy strong "SUKLS286395/2025"
click at [204, 123] on link "Písemnosti ( 12 )" at bounding box center [204, 120] width 54 height 14
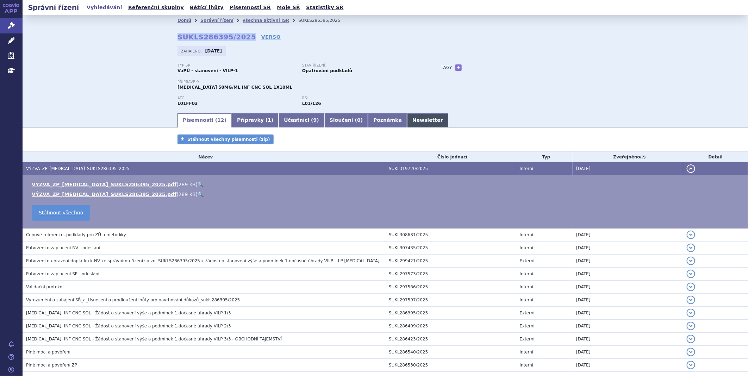
click at [407, 124] on link "Newsletter" at bounding box center [427, 120] width 41 height 14
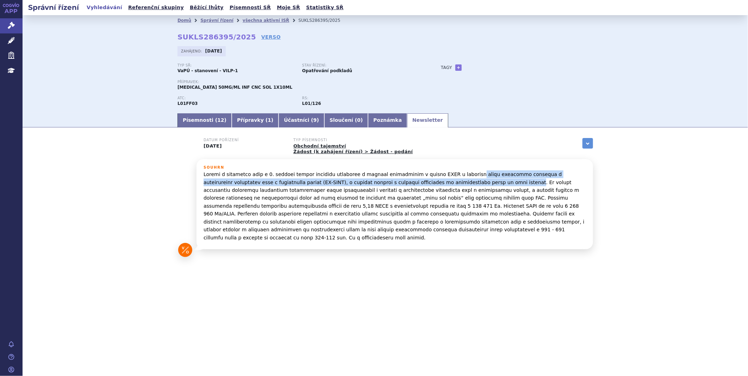
drag, startPoint x: 449, startPoint y: 175, endPoint x: 445, endPoint y: 182, distance: 8.4
click at [445, 182] on p at bounding box center [394, 205] width 382 height 71
copy p "léčba dospělých pacientů s malobuněčným karcinomem plic v limitovaném stadiu (L…"
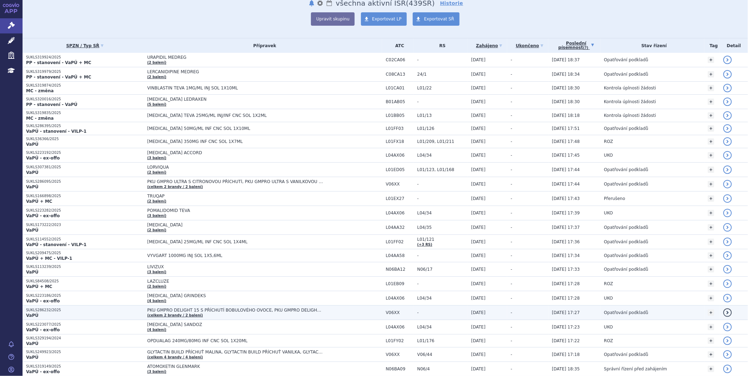
scroll to position [234, 0]
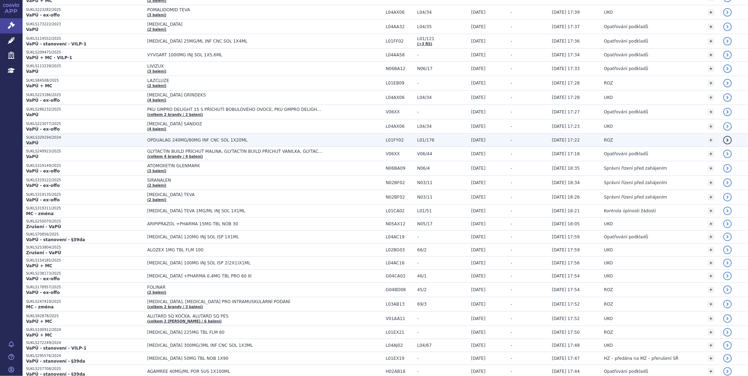
click at [44, 138] on p "SUKLS329194/2024" at bounding box center [85, 137] width 118 height 5
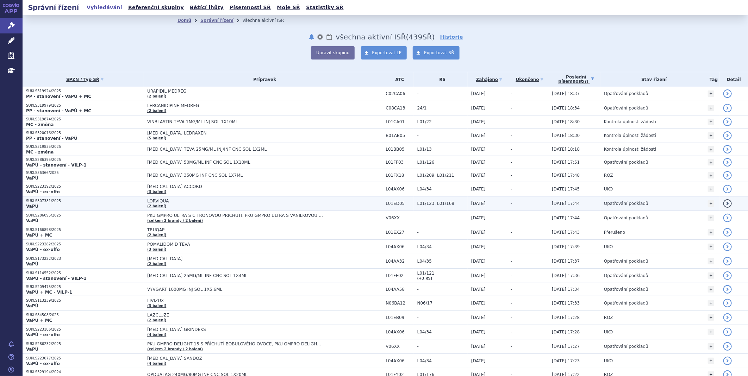
click at [83, 202] on p "SUKLS307381/2025" at bounding box center [85, 201] width 118 height 5
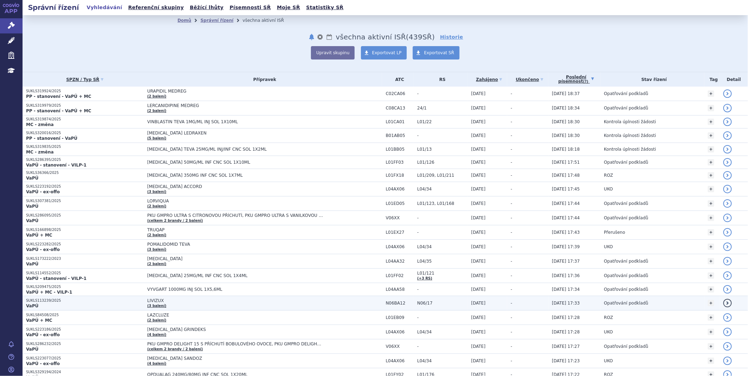
click at [39, 300] on p "SUKLS113239/2025" at bounding box center [85, 300] width 118 height 5
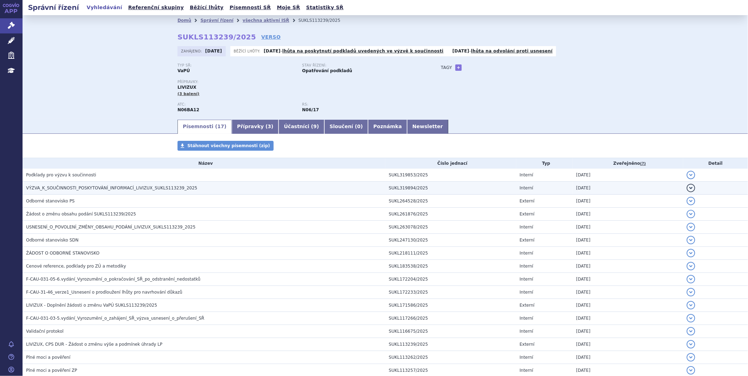
click at [64, 185] on td "VÝZVA_K_SOUČINNOSTI_POSKYTOVÁNÍ_INFORMACÍ_LIVIZUX_SUKLS113239_2025" at bounding box center [204, 188] width 363 height 13
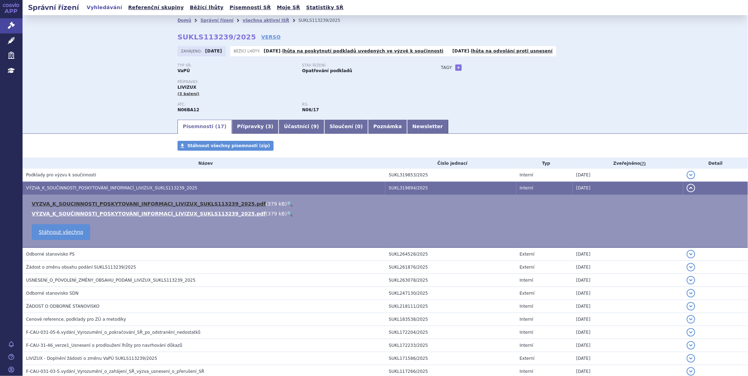
click at [65, 205] on link "VYZVA_K_SOUCINNOSTI_POSKYTOVANI_INFORMACI_LIVIZUX_SUKLS113239_2025.pdf" at bounding box center [149, 204] width 234 height 6
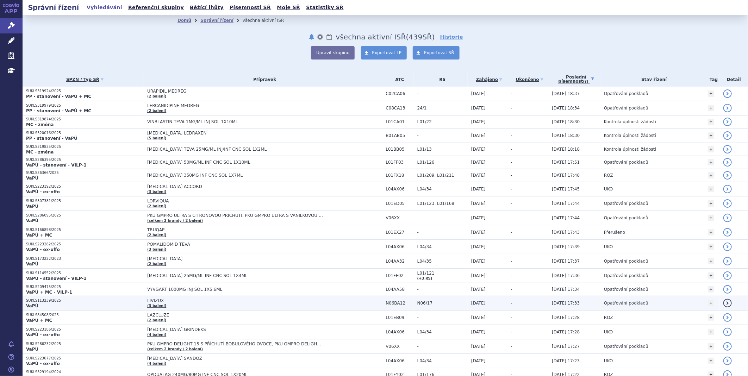
scroll to position [78, 0]
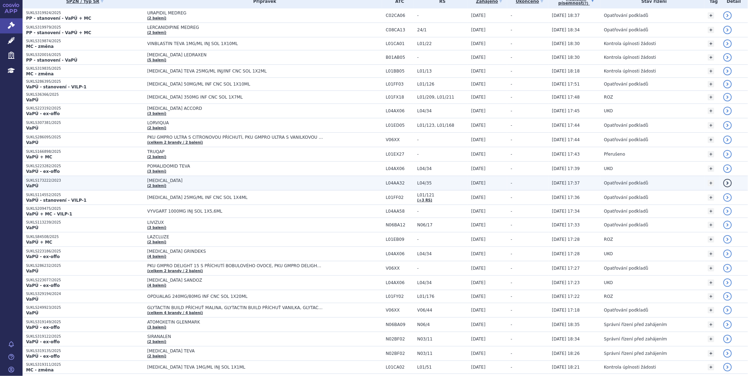
click at [147, 182] on span "OTEZLA (2 balení)" at bounding box center [264, 183] width 235 height 10
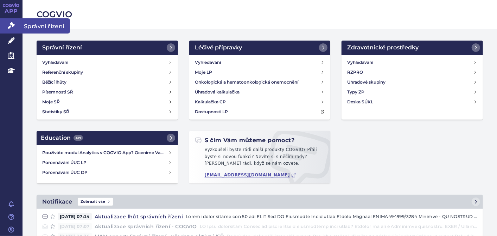
click at [8, 27] on icon at bounding box center [11, 25] width 7 height 7
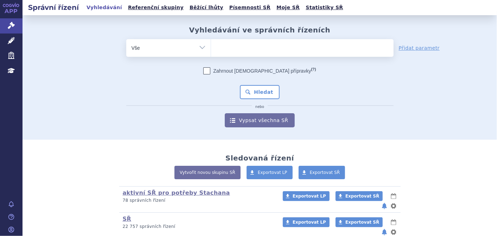
click at [213, 40] on ul at bounding box center [302, 46] width 183 height 15
click at [211, 40] on select at bounding box center [211, 48] width 0 height 18
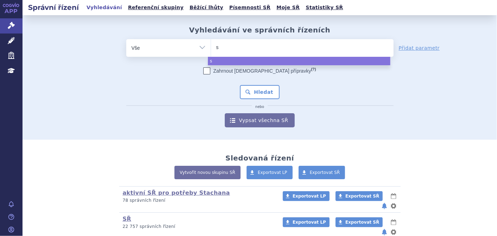
type input "sc"
type input "sce"
click at [227, 47] on input "sce" at bounding box center [224, 47] width 15 height 9
select select "sce"
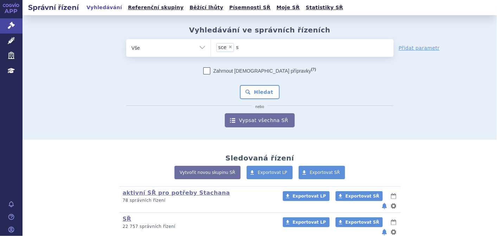
type input "sc"
select select
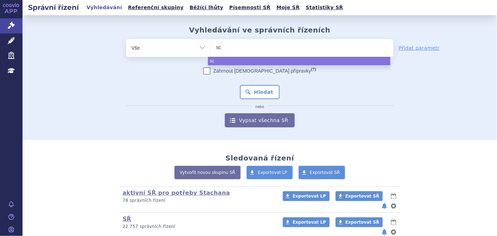
type input "s"
type input "ry"
type input "ryb"
type input "rybr"
type input "rybre"
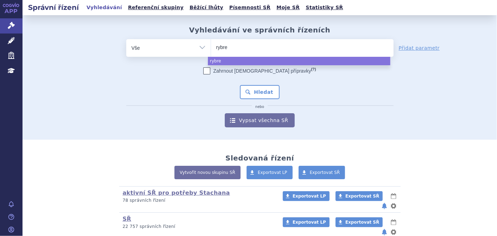
type input "rybrev"
type input "rybrevan"
type input "[MEDICAL_DATA]"
select select "[MEDICAL_DATA]"
click at [257, 92] on button "Hledat" at bounding box center [260, 92] width 40 height 14
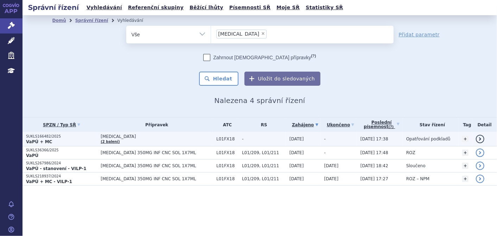
click at [39, 139] on strong "VaPÚ + MC" at bounding box center [39, 141] width 26 height 5
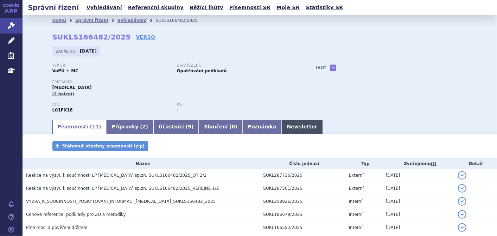
click at [282, 120] on link "Newsletter" at bounding box center [302, 127] width 41 height 14
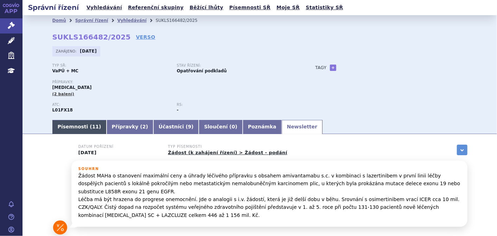
click at [76, 132] on link "Písemnosti ( 11 )" at bounding box center [79, 127] width 54 height 14
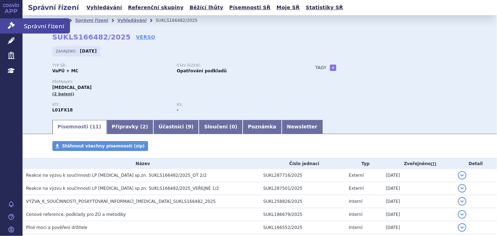
click at [12, 28] on icon at bounding box center [11, 25] width 7 height 7
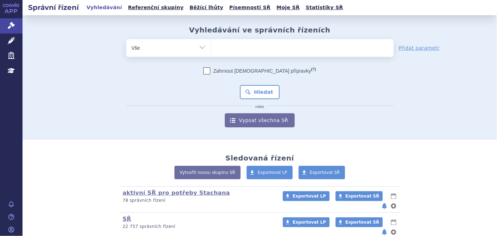
click at [227, 49] on ul at bounding box center [302, 46] width 183 height 15
click at [211, 49] on select at bounding box center [211, 48] width 0 height 18
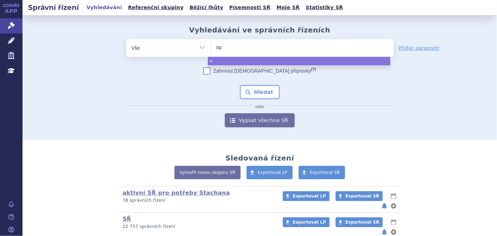
type input "opd"
type input "opdu"
type input "opdua"
type input "opduala"
type input "opdualag"
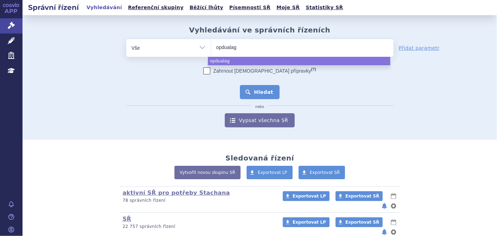
select select "opdualag"
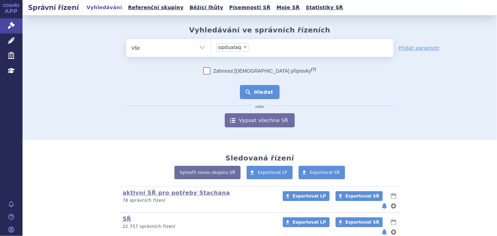
click at [253, 92] on button "Hledat" at bounding box center [260, 92] width 40 height 14
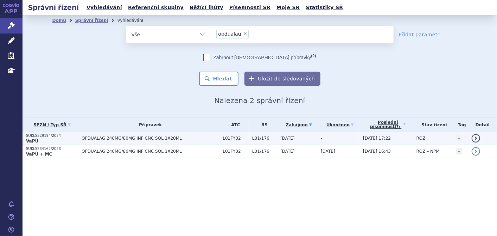
click at [45, 138] on p "VaPÚ" at bounding box center [52, 141] width 52 height 6
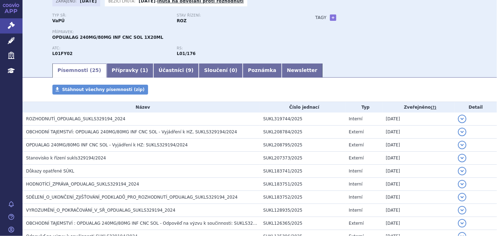
scroll to position [62, 0]
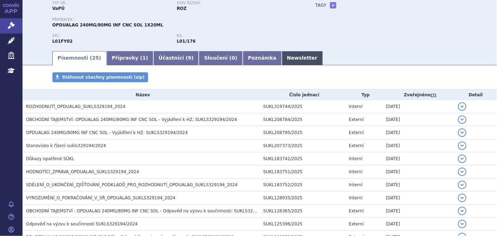
click at [282, 56] on link "Newsletter" at bounding box center [302, 58] width 41 height 14
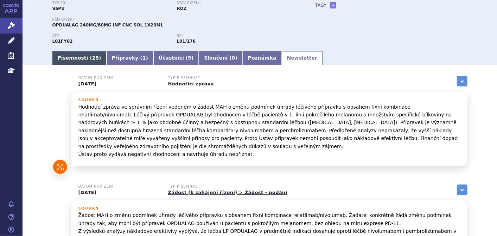
click at [73, 57] on link "Písemnosti ( 25 )" at bounding box center [79, 58] width 54 height 14
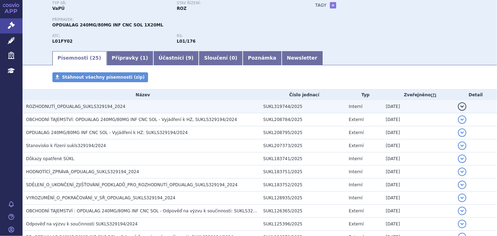
click at [65, 107] on span "ROZHODNUTÍ_OPDUALAG_SUKLS329194_2024" at bounding box center [75, 106] width 99 height 5
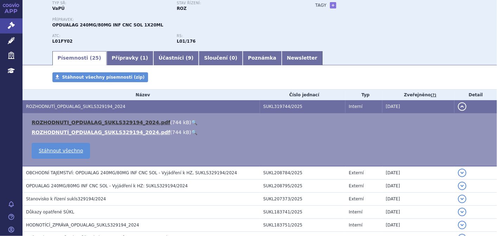
click at [101, 120] on link "ROZHODNUTI_OPDUALAG_SUKLS329194_2024.pdf" at bounding box center [101, 122] width 139 height 6
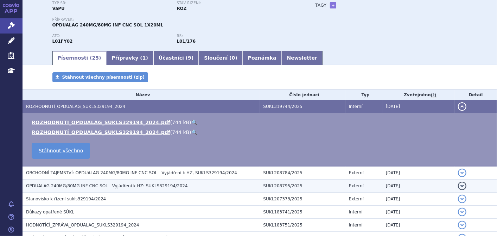
click at [113, 188] on h3 "OPDUALAG 240MG/80MG INF CNC SOL - Vyjádření k HZ: SUKLS329194/2024" at bounding box center [143, 185] width 234 height 7
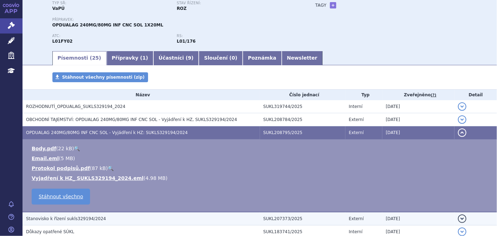
click at [92, 220] on span "Stanovisko k řízení sukls329194/2024" at bounding box center [66, 218] width 80 height 5
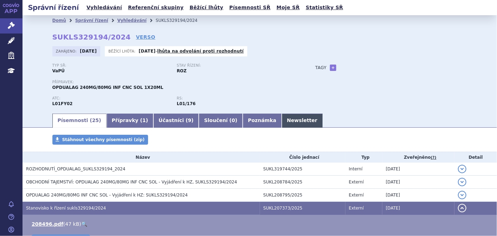
click at [282, 114] on link "Newsletter" at bounding box center [302, 120] width 41 height 14
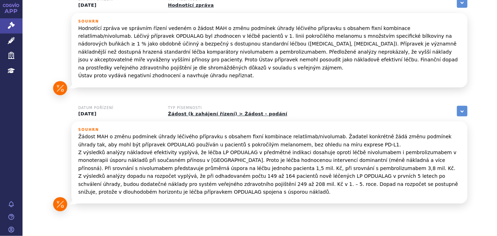
scroll to position [156, 0]
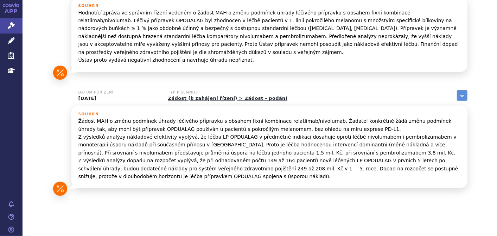
click at [447, 18] on p "Hodnotící zpráva ve správním řízení vedeném o žádost MAH o změnu podmínek úhrad…" at bounding box center [270, 36] width 382 height 55
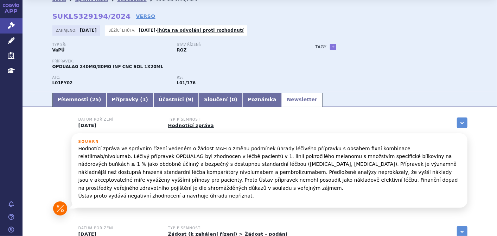
scroll to position [0, 0]
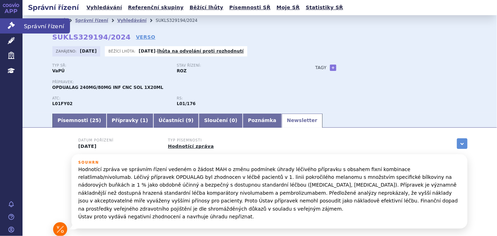
click at [6, 23] on link "Správní řízení" at bounding box center [11, 25] width 23 height 15
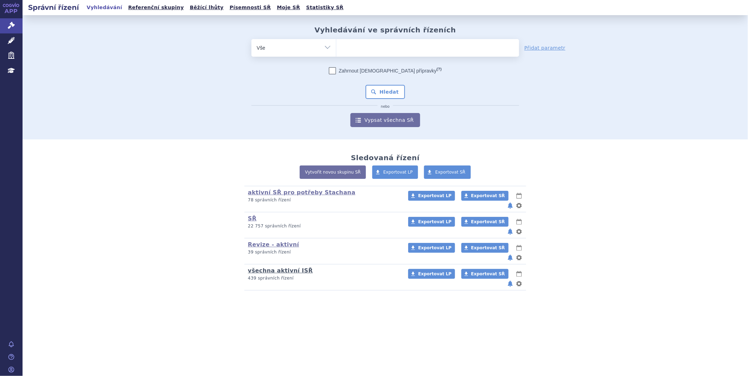
click at [258, 235] on link "všechna aktivní ISŘ" at bounding box center [280, 270] width 65 height 7
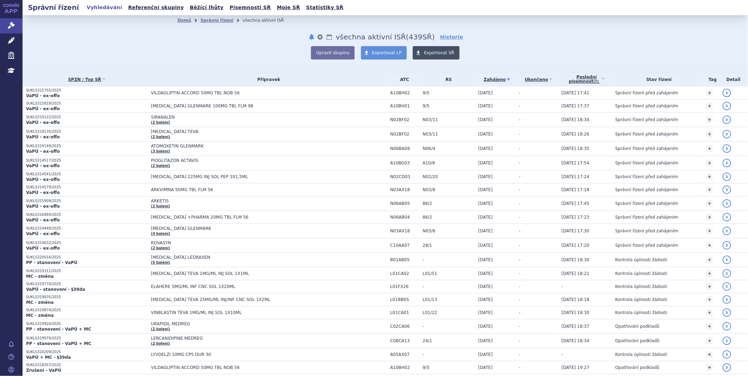
click at [434, 54] on span "Exportovat SŘ" at bounding box center [439, 52] width 30 height 5
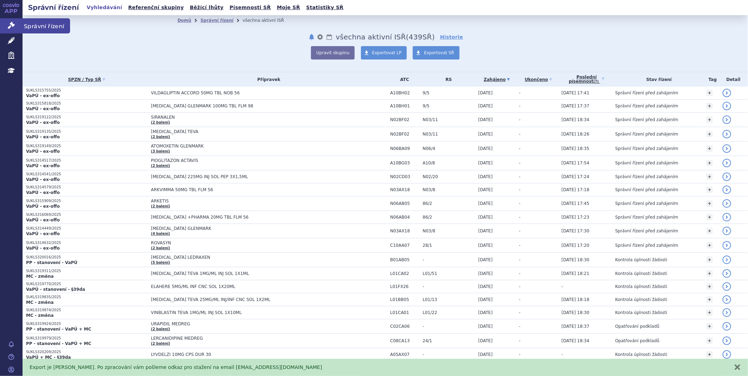
click at [13, 25] on icon at bounding box center [11, 25] width 7 height 7
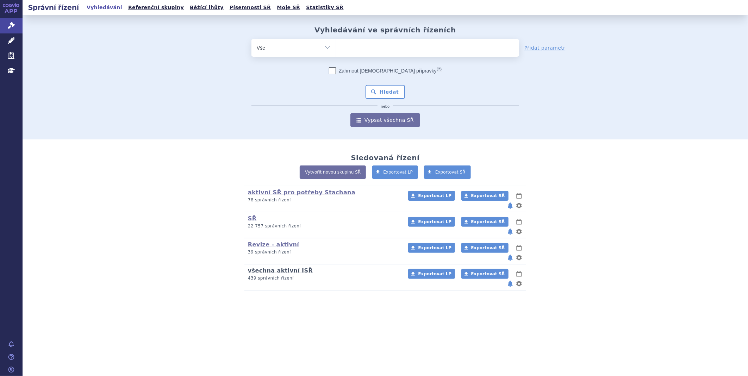
click at [268, 267] on link "všechna aktivní ISŘ" at bounding box center [280, 270] width 65 height 7
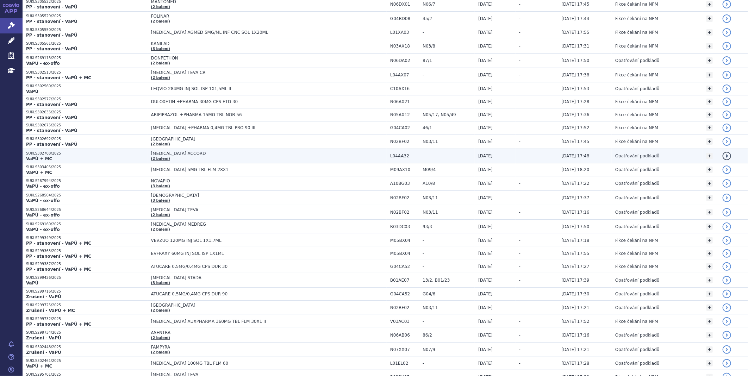
scroll to position [900, 0]
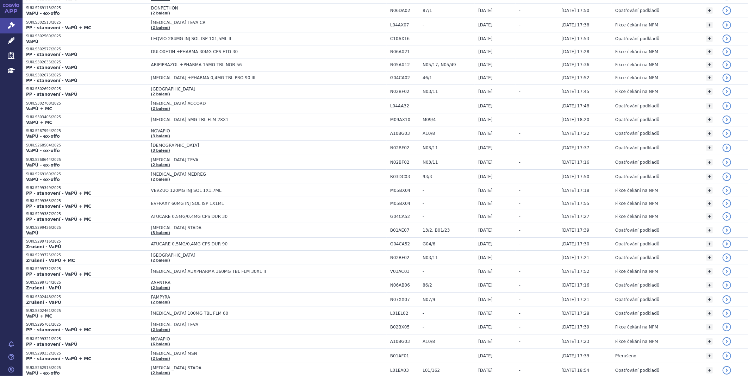
click at [7, 4] on icon at bounding box center [11, 5] width 17 height 4
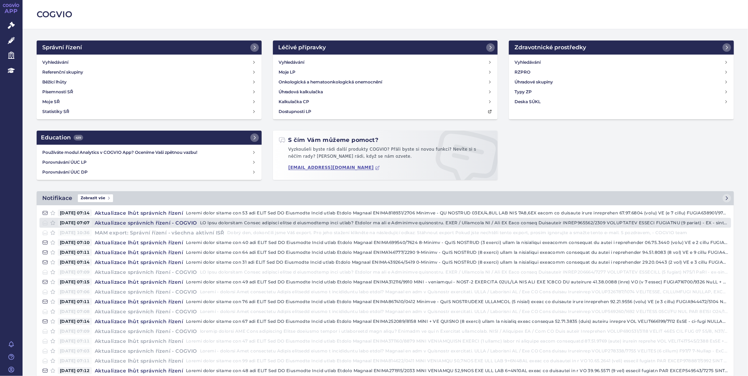
click at [150, 223] on h4 "Aktualizace správních řízení - COGVIO" at bounding box center [146, 222] width 108 height 7
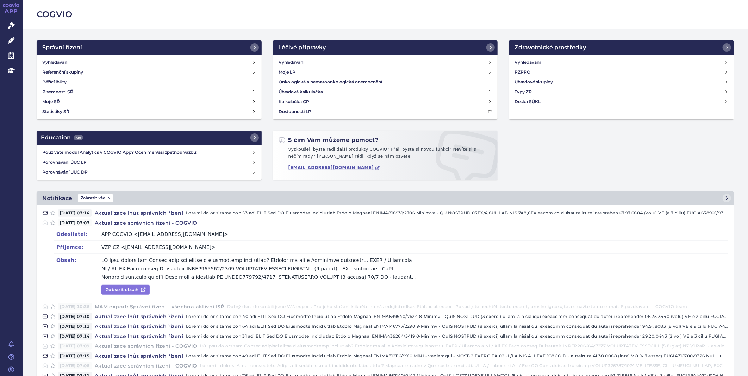
click at [125, 292] on link "Zobrazit obsah" at bounding box center [125, 290] width 48 height 10
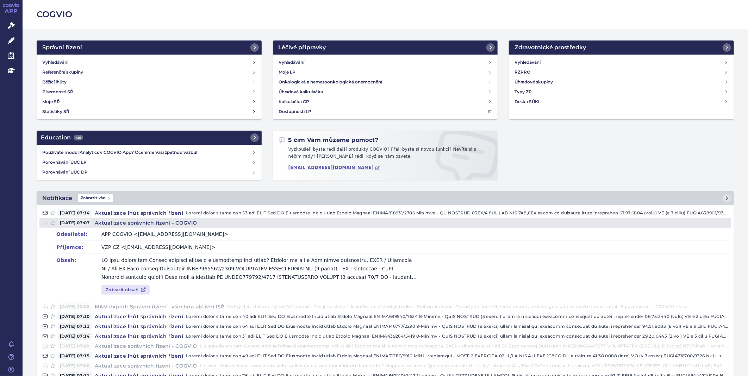
click at [185, 221] on h4 "Aktualizace správních řízení - COGVIO" at bounding box center [146, 222] width 108 height 7
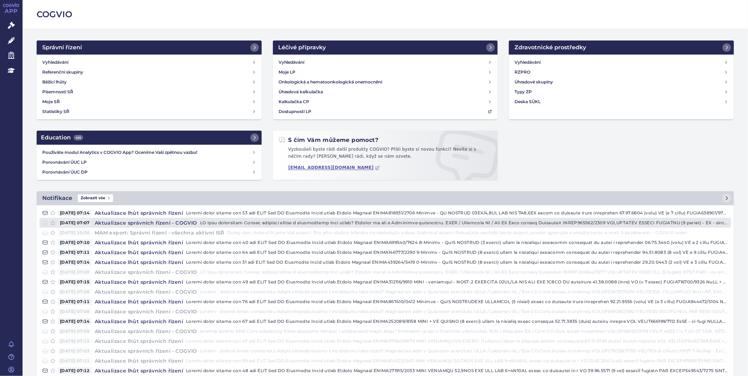
click at [185, 221] on h4 "Aktualizace správních řízení - COGVIO" at bounding box center [146, 222] width 108 height 7
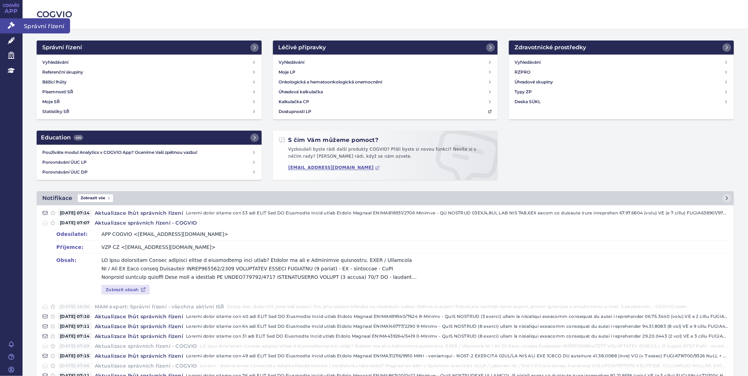
click at [10, 25] on icon at bounding box center [11, 25] width 7 height 7
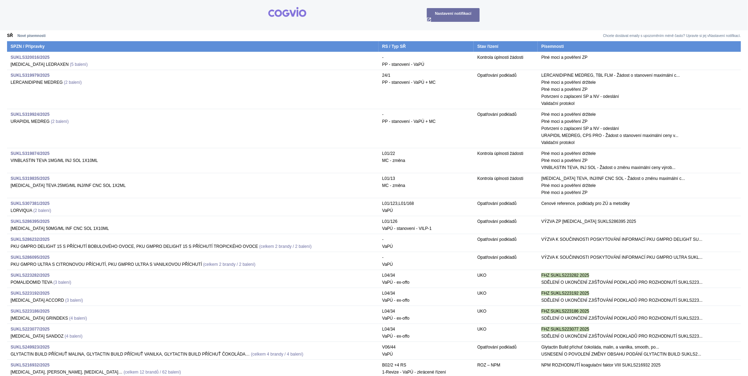
drag, startPoint x: 180, startPoint y: 183, endPoint x: 163, endPoint y: 178, distance: 17.4
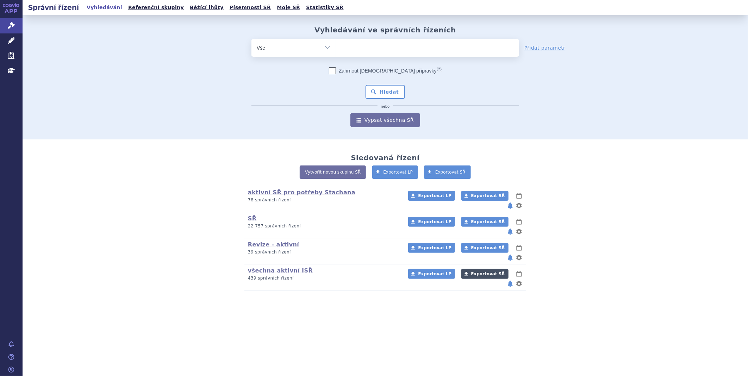
click at [471, 271] on span "Exportovat SŘ" at bounding box center [488, 273] width 34 height 5
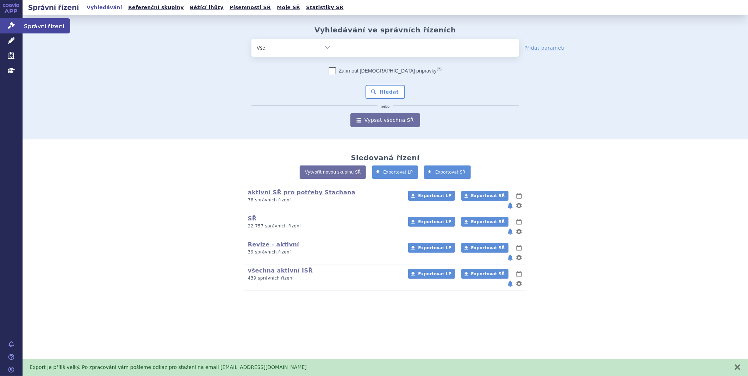
click at [8, 24] on icon at bounding box center [11, 25] width 7 height 7
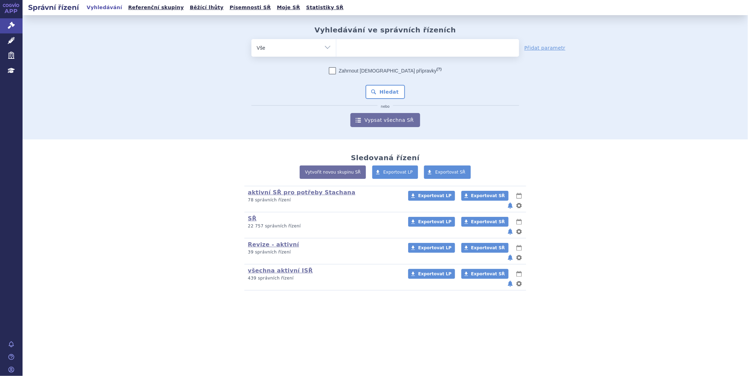
click at [9, 5] on icon at bounding box center [11, 5] width 17 height 4
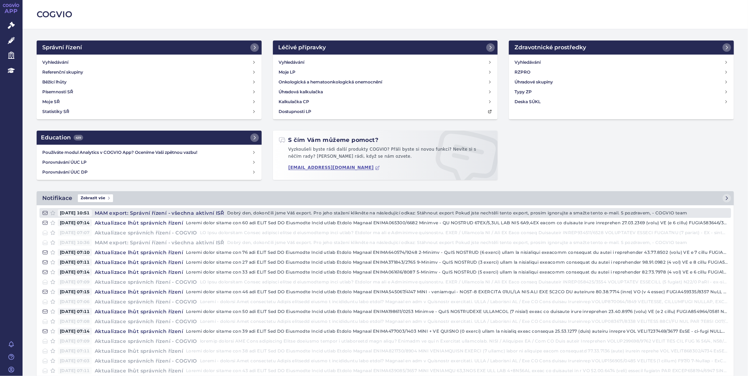
click at [201, 211] on h4 "MAM export: Správní řízení - všechna aktivní ISŘ" at bounding box center [159, 212] width 135 height 7
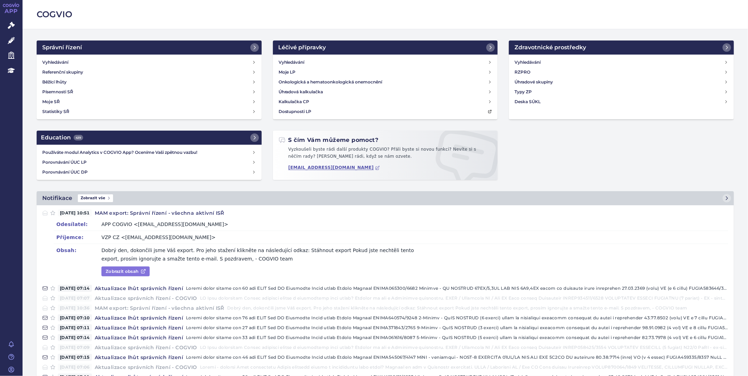
click at [123, 272] on link "Zobrazit obsah" at bounding box center [125, 272] width 48 height 10
click at [15, 24] on link "Správní řízení" at bounding box center [11, 25] width 23 height 15
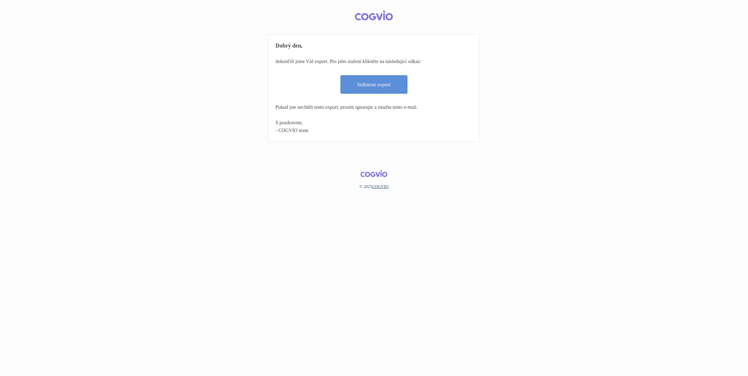
click at [362, 86] on link "Stáhnout export" at bounding box center [373, 84] width 67 height 18
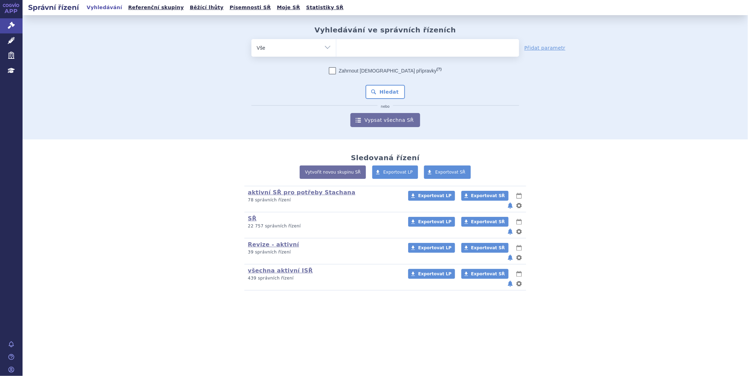
click at [354, 52] on ul at bounding box center [427, 46] width 183 height 15
click at [336, 52] on select at bounding box center [336, 48] width 0 height 18
paste input "SUKLS118837/2025"
type input "SUKLS118837/2025"
select select "SUKLS118837/2025"
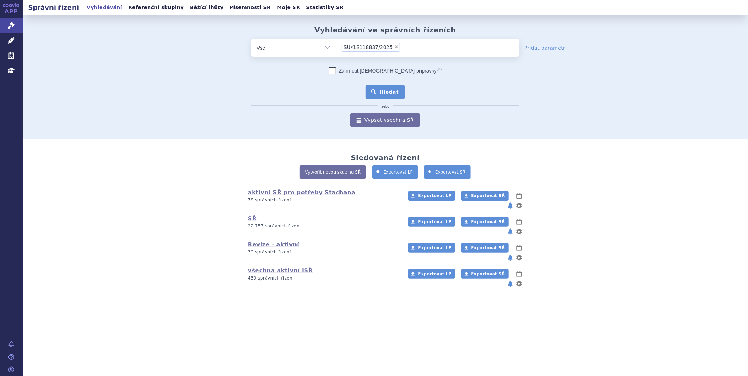
click at [388, 89] on button "Hledat" at bounding box center [385, 92] width 40 height 14
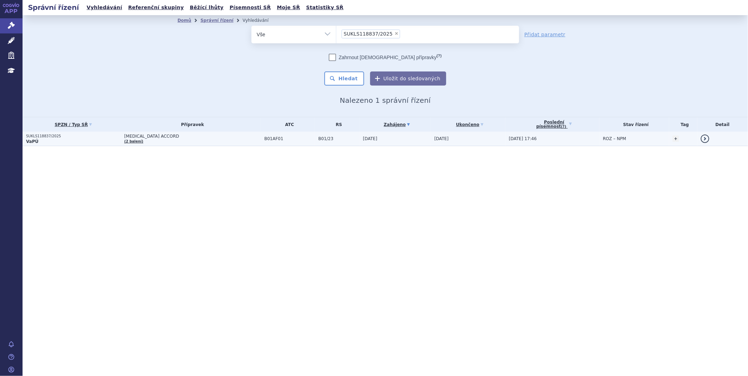
click at [31, 137] on p "SUKLS118837/2025" at bounding box center [73, 136] width 95 height 5
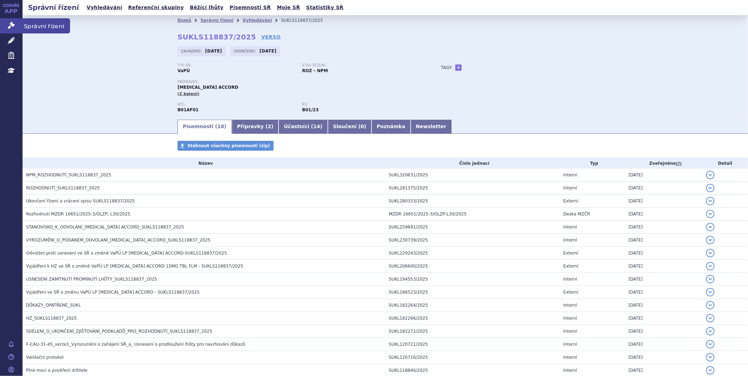
click at [14, 23] on icon at bounding box center [11, 25] width 7 height 7
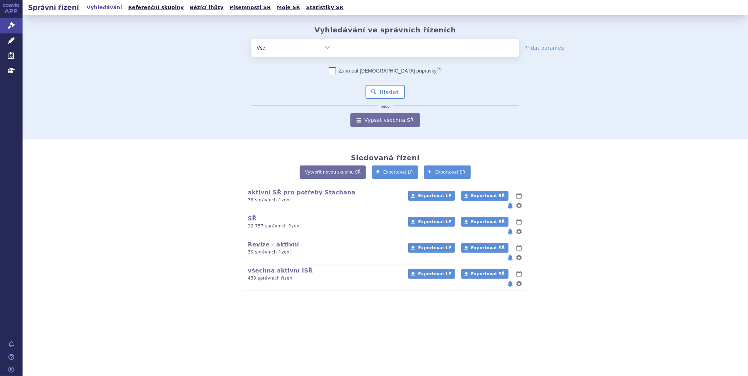
click at [376, 54] on ul at bounding box center [427, 46] width 183 height 15
click at [336, 54] on select at bounding box center [336, 48] width 0 height 18
type input "ke"
type input "key"
type input "keyt"
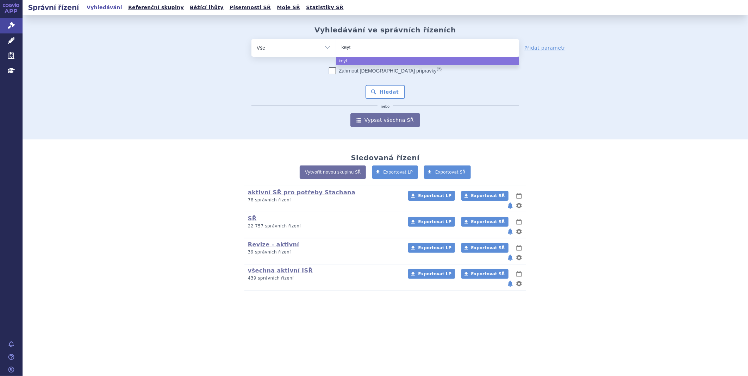
type input "keytr"
type input "keytrd"
type input "keytr"
type input "keytru"
type input "[MEDICAL_DATA]"
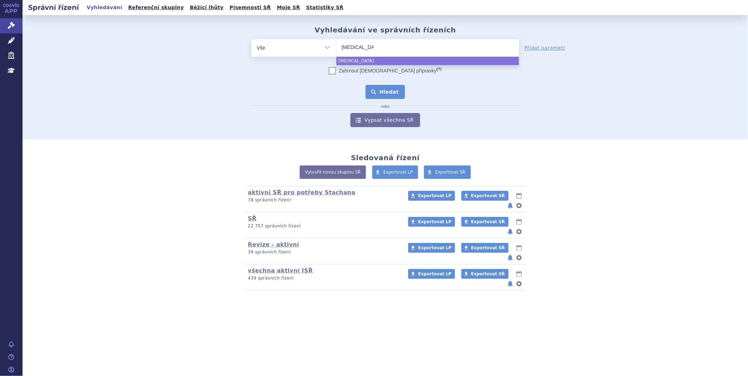
select select "[MEDICAL_DATA]"
click at [380, 98] on button "Hledat" at bounding box center [385, 92] width 40 height 14
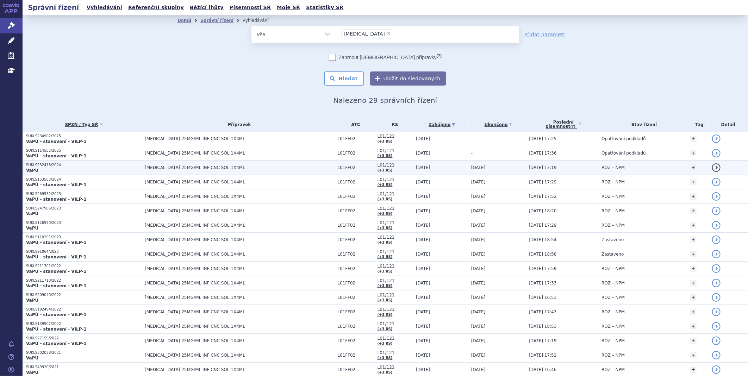
click at [53, 168] on p "VaPÚ" at bounding box center [83, 171] width 115 height 6
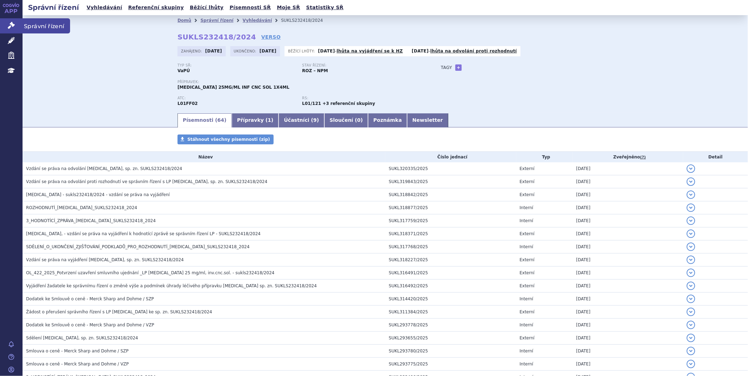
click at [6, 19] on link "Správní řízení" at bounding box center [11, 25] width 23 height 15
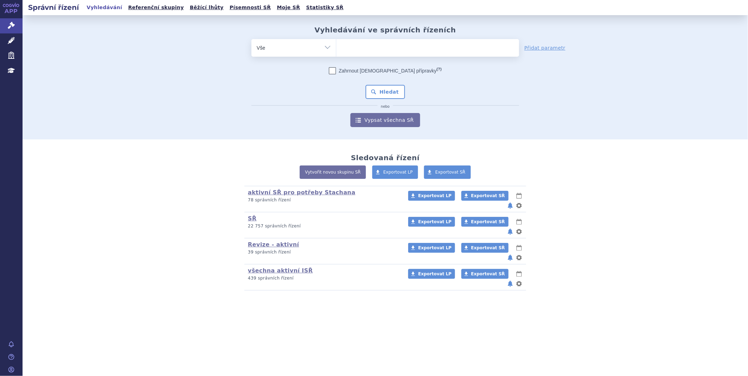
click at [9, 7] on link "APP" at bounding box center [11, 9] width 23 height 18
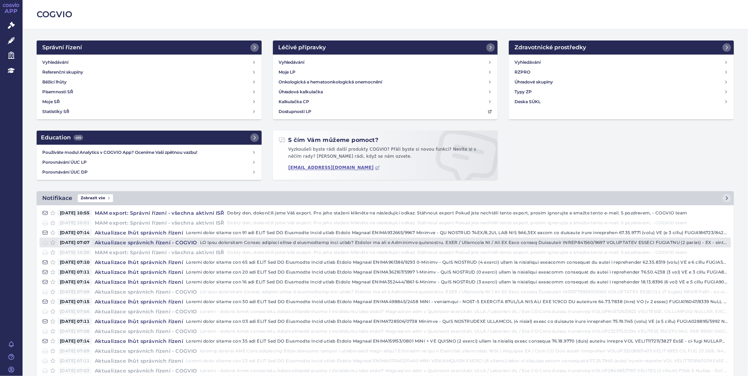
click at [149, 239] on h4 "Aktualizace správních řízení - COGVIO" at bounding box center [146, 242] width 108 height 7
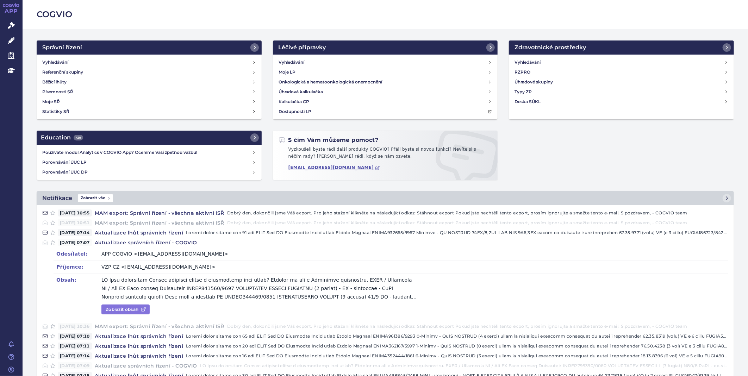
click at [123, 311] on link "Zobrazit obsah" at bounding box center [125, 310] width 48 height 10
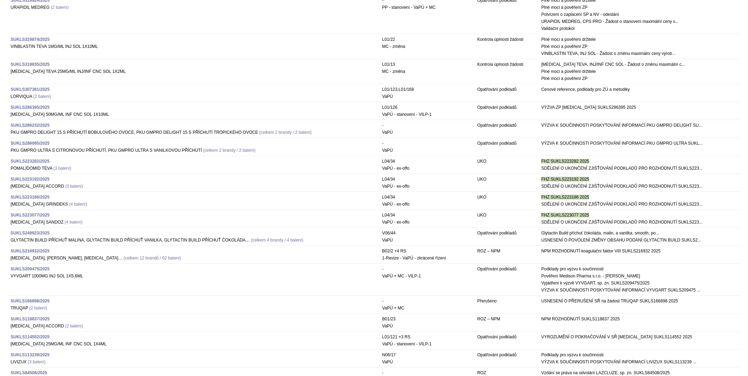
scroll to position [117, 0]
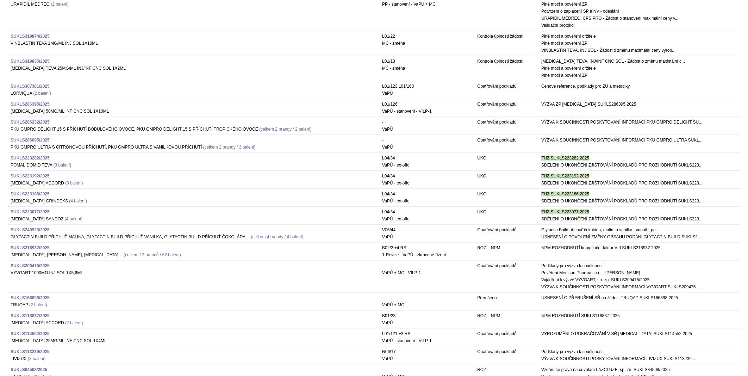
click at [32, 123] on strong "SUKLS286232/2025" at bounding box center [30, 122] width 39 height 5
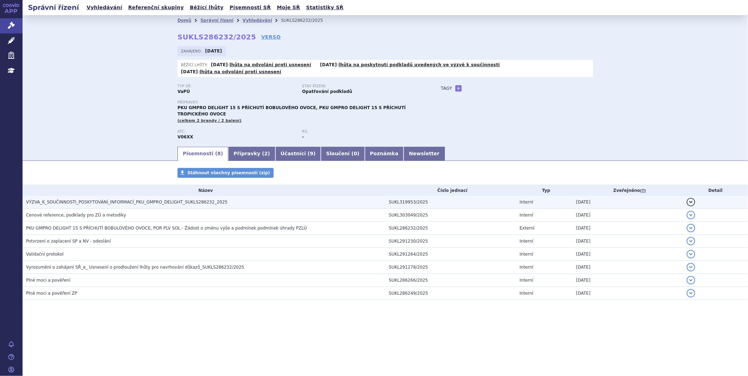
click at [132, 200] on span "VÝZVA_K_SOUČINNOSTI_POSKYTOVÁNÍ_INFORMACÍ_PKU_GMPRO_DELIGHT_SUKLS286232_2025" at bounding box center [126, 202] width 201 height 5
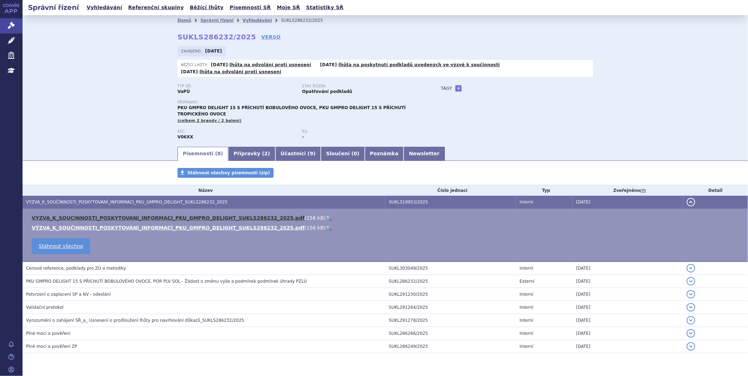
click at [142, 215] on link "VYZVA_K_SOUCINNOSTI_POSKYTOVANI_INFORMACI_PKU_GMPRO_DELIGHT_SUKLS286232_2025.pdf" at bounding box center [168, 218] width 273 height 6
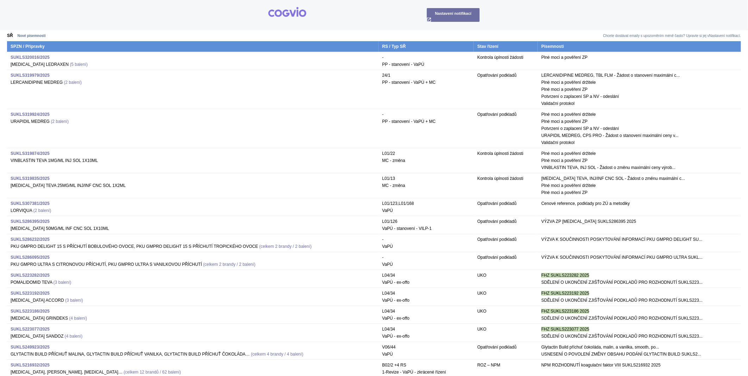
click at [36, 262] on span "PKU GMPRO ULTRA S CITRONOVOU PŘÍCHUTÍ, PKU GMPRO ULTRA S VANILKOVOU PŘÍCHUTÍ" at bounding box center [106, 264] width 191 height 5
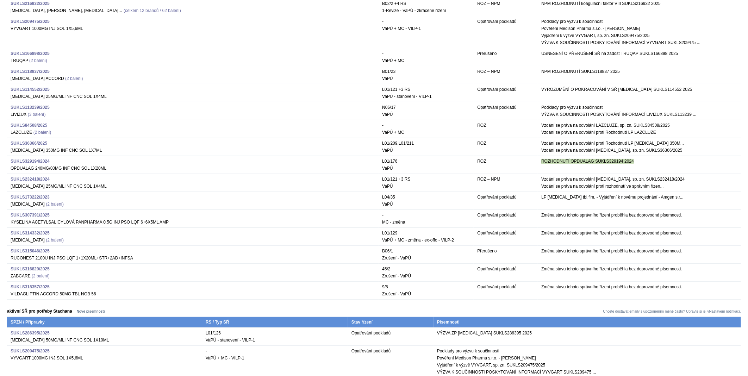
scroll to position [313, 0]
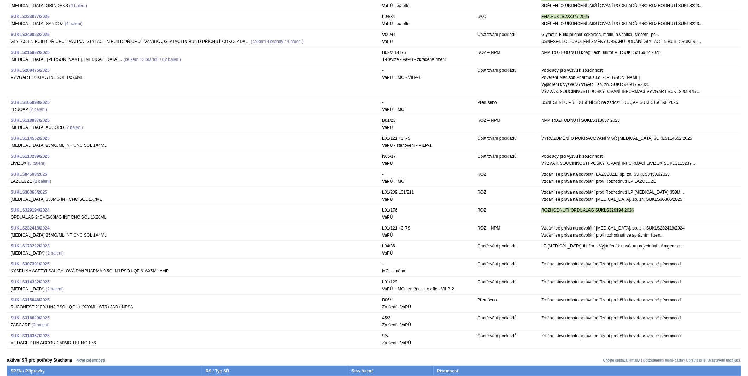
click at [25, 156] on strong "SUKLS113239/2025" at bounding box center [30, 156] width 39 height 5
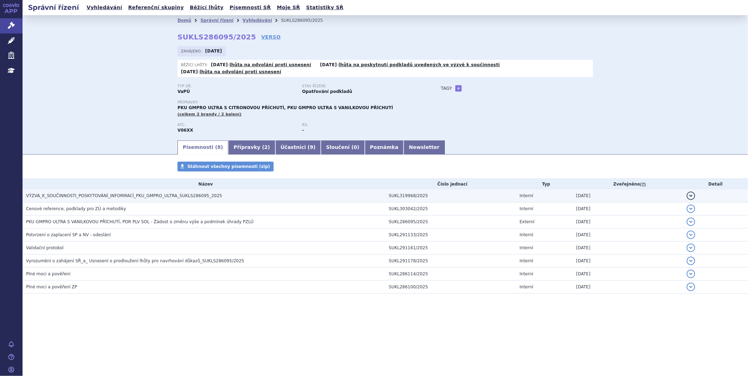
click at [135, 193] on span "VÝZVA_K_SOUČINNOSTI_POSKYTOVÁNÍ_INFORMACÍ_PKU_GMPRO_ULTRA_SUKLS286095_2025" at bounding box center [124, 195] width 196 height 5
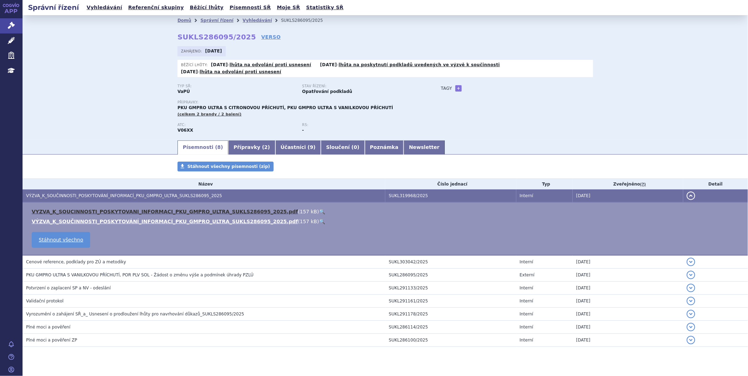
click at [135, 209] on link "VYZVA_K_SOUCINNOSTI_POSKYTOVANI_INFORMACI_PKU_GMPRO_ULTRA_SUKLS286095_2025.pdf" at bounding box center [165, 212] width 266 height 6
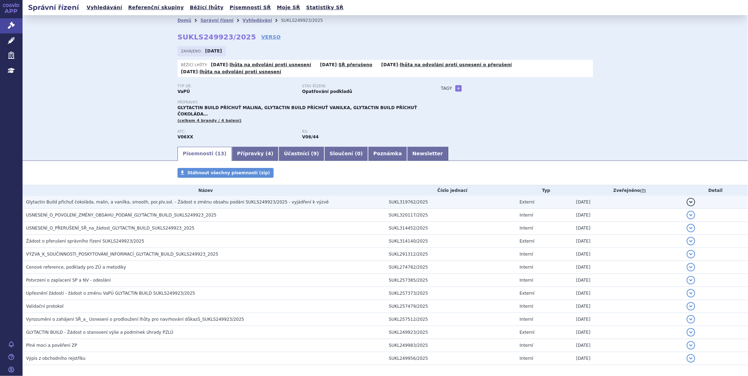
click at [224, 200] on span "Glytactin Build příchuť čokoláda, malin, a vanilka, smooth, por.plv.sol. - Žádo…" at bounding box center [177, 202] width 303 height 5
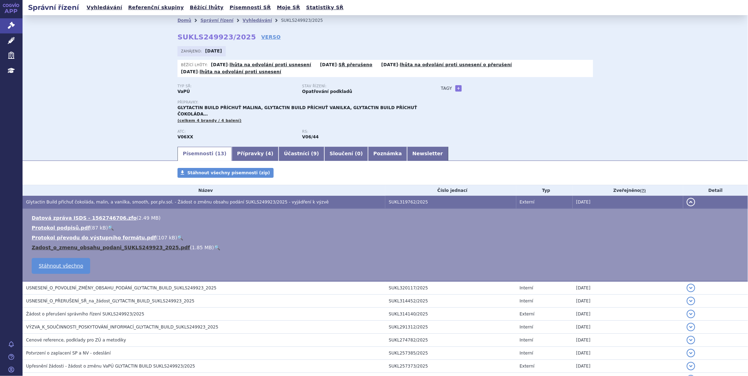
click at [115, 245] on link "Zadost_o_zmenu_obsahu_podani_SUKLS249923_2025.pdf" at bounding box center [111, 248] width 158 height 6
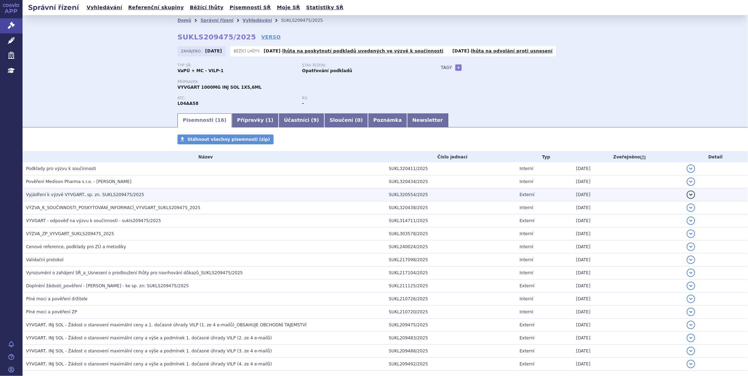
click at [79, 193] on span "Vyjádření k výzvě VYVGART, sp. zn. SUKLS209475/2025" at bounding box center [85, 194] width 118 height 5
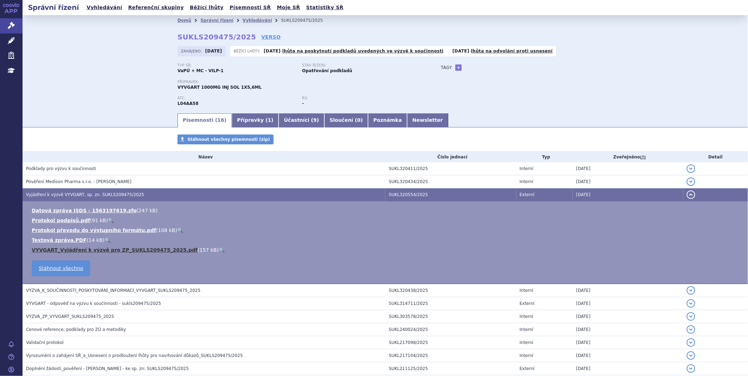
click at [86, 251] on link "VYVGART_Vyjádření k výzvě pro ZP_SUKLS209475_2025.pdf" at bounding box center [115, 250] width 166 height 6
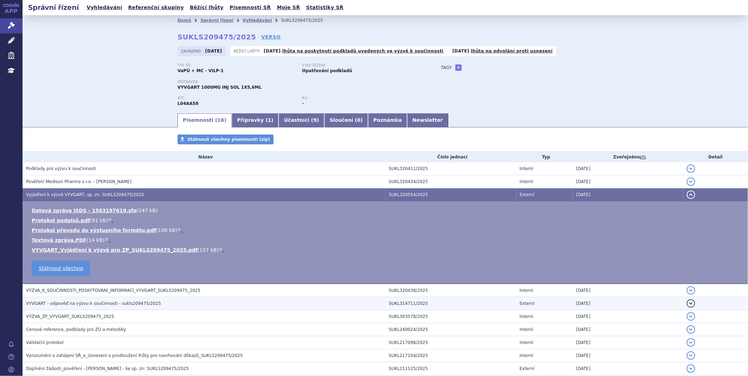
click at [81, 304] on span "VYVGART - odpověď na výzvu k součinnosti - sukls209475/2025" at bounding box center [93, 303] width 135 height 5
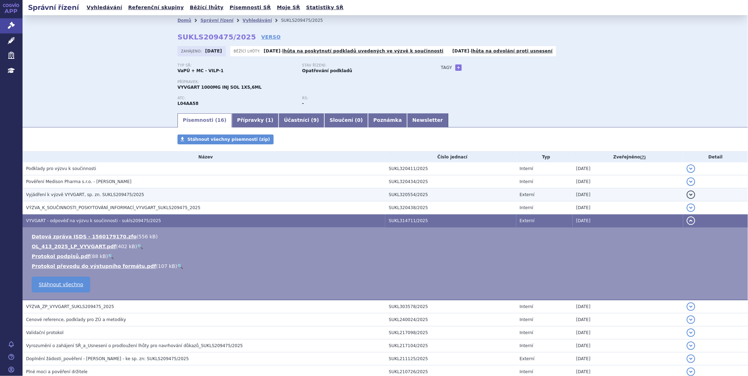
click at [79, 196] on span "Vyjádření k výzvě VYVGART, sp. zn. SUKLS209475/2025" at bounding box center [85, 194] width 118 height 5
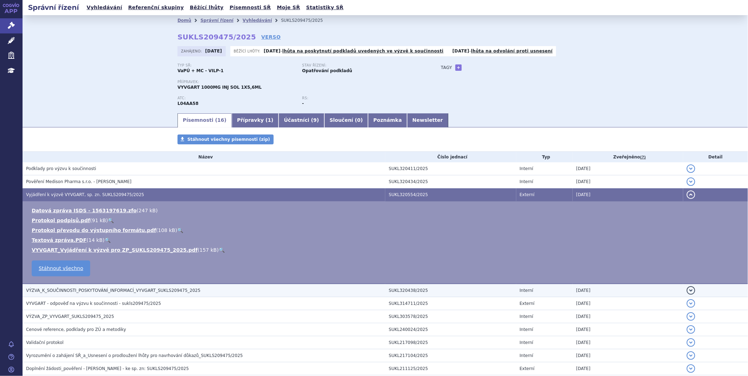
click at [75, 293] on span "VÝZVA_K_SOUČINNOSTI_POSKYTOVÁNÍ_INFORMACÍ_VYVGART_SUKLS209475_2025" at bounding box center [113, 290] width 174 height 5
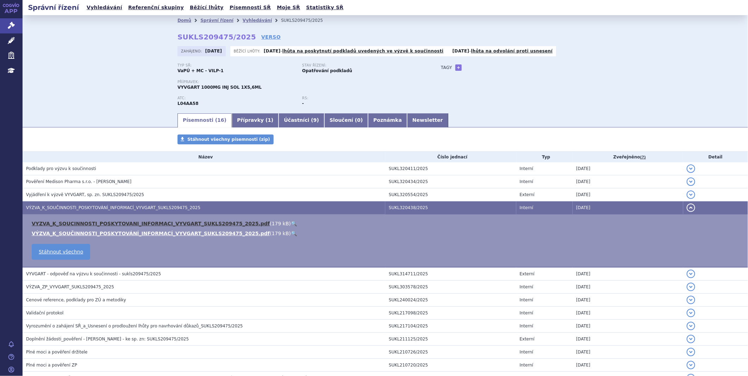
click at [94, 223] on link "VYZVA_K_SOUCINNOSTI_POSKYTOVANI_INFORMACI_VYVGART_SUKLS209475_2025.pdf" at bounding box center [151, 224] width 238 height 6
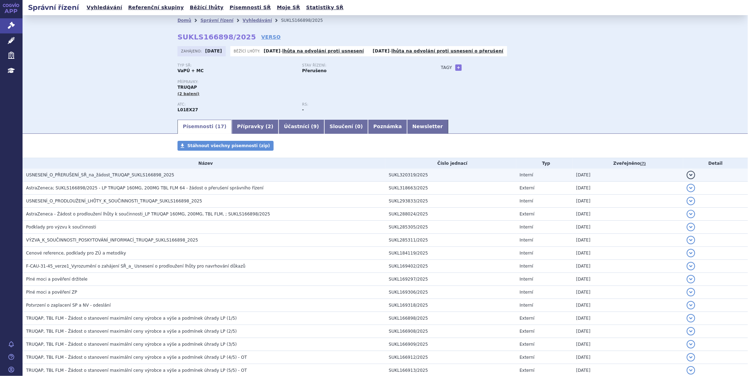
click at [92, 179] on h3 "USNESENÍ_O_PŘERUŠENÍ_SŘ_na_žádost_TRUQAP_SUKLS166898_2025" at bounding box center [205, 174] width 359 height 7
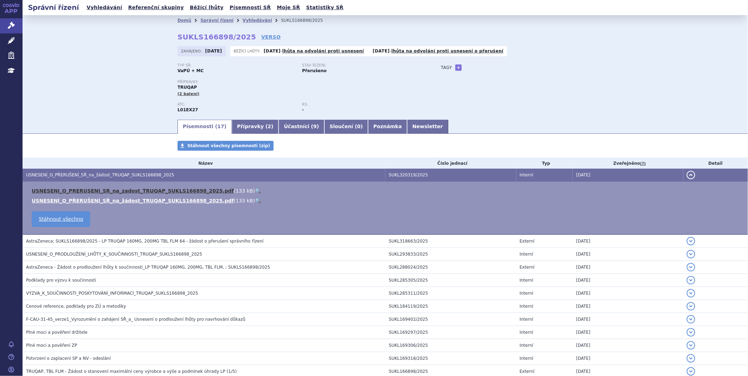
click at [104, 192] on link "USNESENI_O_PRERUSENI_SR_na_zadost_TRUQAP_SUKLS166898_2025.pdf" at bounding box center [133, 191] width 202 height 6
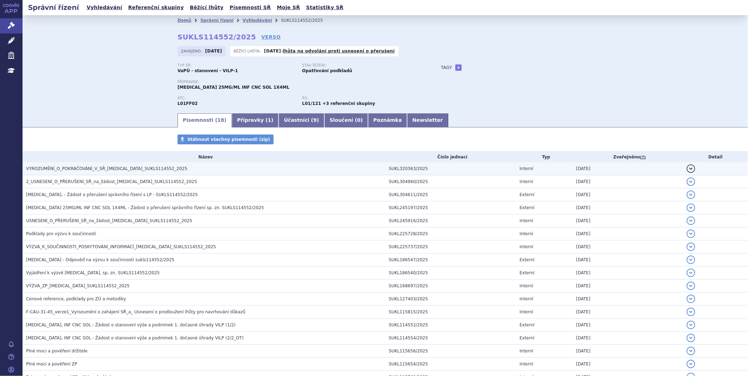
click at [130, 167] on span "VYROZUMĚNÍ_O_POKRAČOVÁNÍ_V_SŘ_KEYTRUDA_SUKLS114552_2025" at bounding box center [106, 168] width 161 height 5
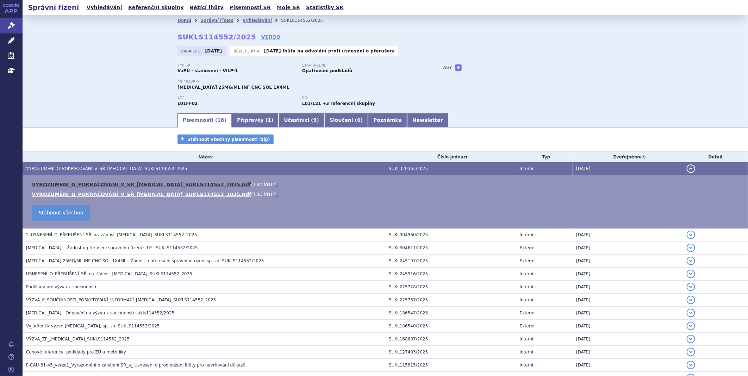
click at [130, 187] on link "VYROZUMENI_O_POKRACOVANI_V_SR_KEYTRUDA_SUKLS114552_2025.pdf" at bounding box center [141, 185] width 219 height 6
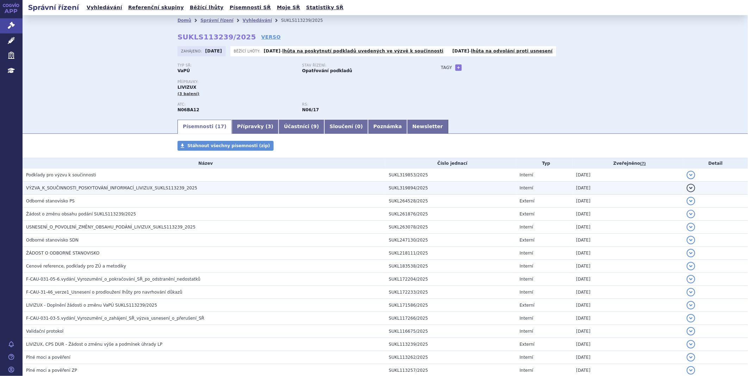
click at [71, 190] on span "VÝZVA_K_SOUČINNOSTI_POSKYTOVÁNÍ_INFORMACÍ_LIVIZUX_SUKLS113239_2025" at bounding box center [111, 188] width 171 height 5
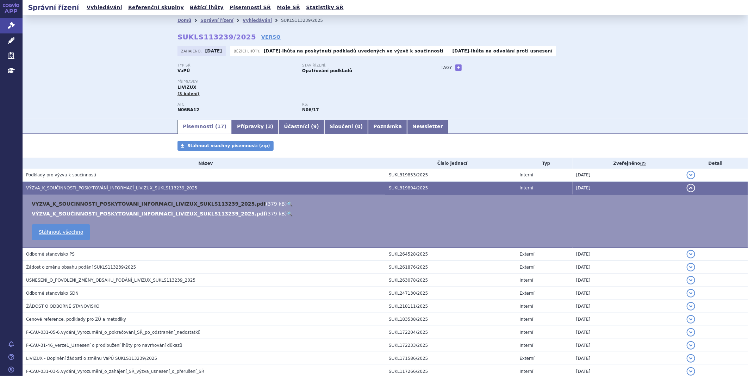
click at [84, 207] on link "VYZVA_K_SOUCINNOSTI_POSKYTOVANI_INFORMACI_LIVIZUX_SUKLS113239_2025.pdf" at bounding box center [149, 204] width 234 height 6
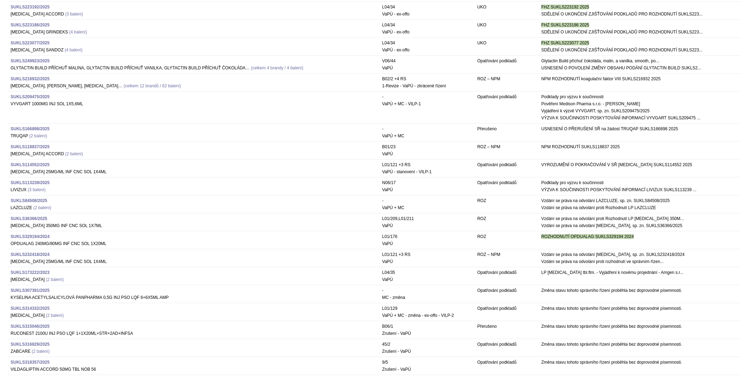
scroll to position [313, 0]
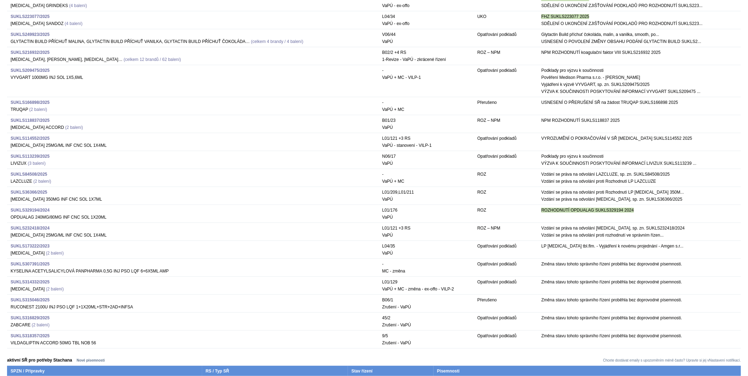
click at [29, 175] on strong "SUKLS84508/2025" at bounding box center [29, 174] width 37 height 5
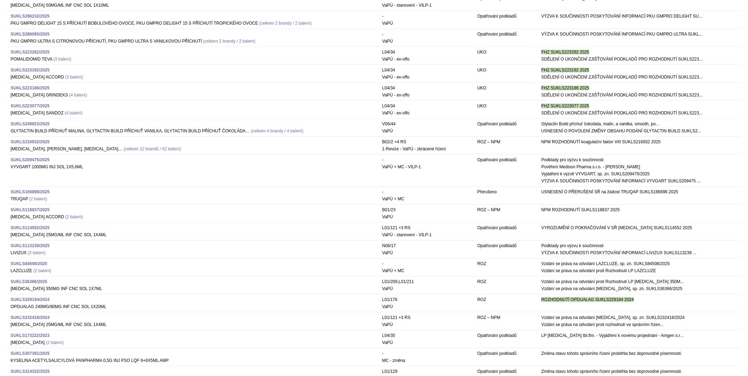
scroll to position [274, 0]
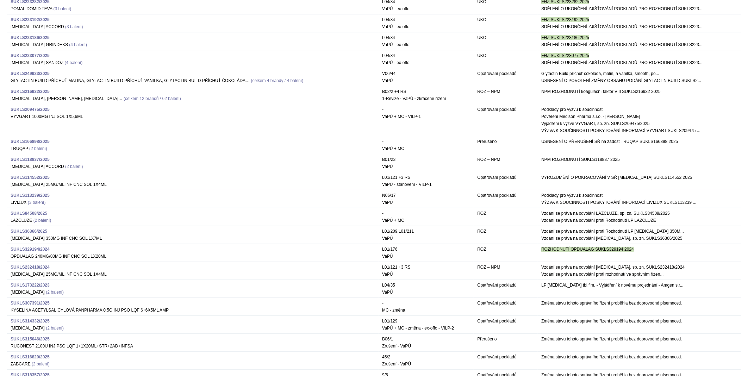
click at [25, 232] on strong "SUKLS36366/2025" at bounding box center [29, 231] width 37 height 5
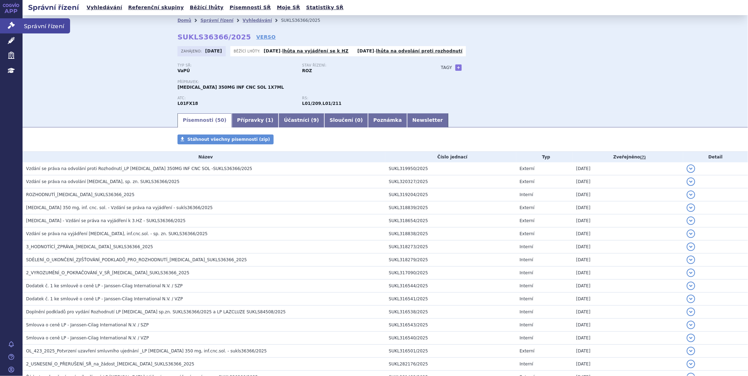
click at [14, 22] on icon at bounding box center [11, 25] width 7 height 7
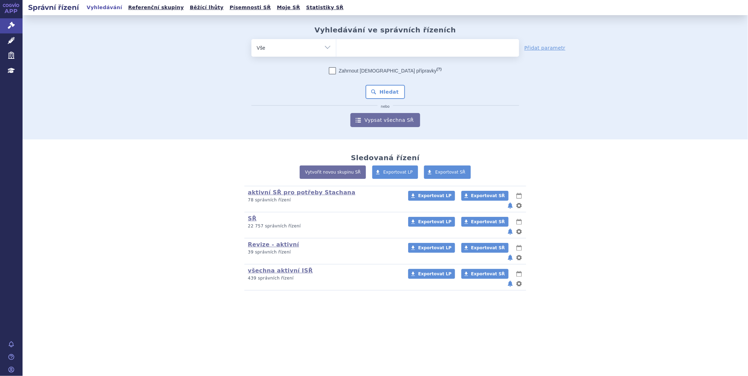
click at [374, 43] on ul at bounding box center [427, 46] width 183 height 15
click at [336, 43] on select at bounding box center [336, 48] width 0 height 18
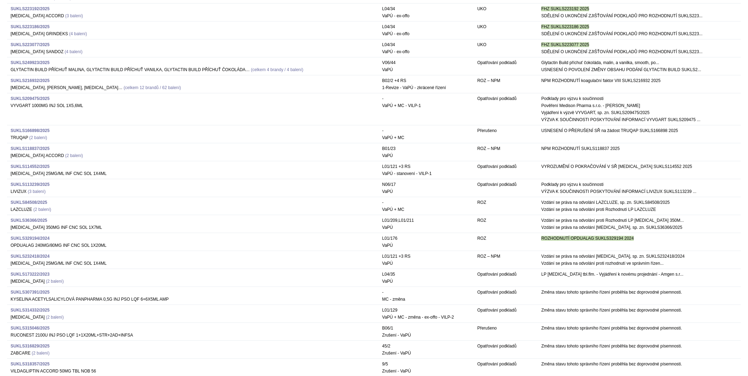
scroll to position [313, 0]
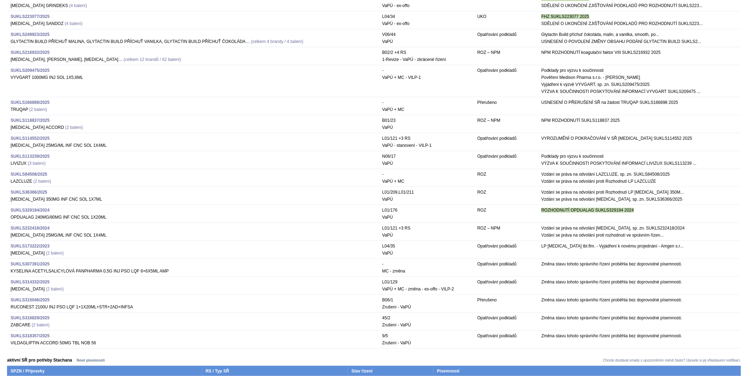
click at [36, 208] on strong "SUKLS329194/2024" at bounding box center [30, 210] width 39 height 5
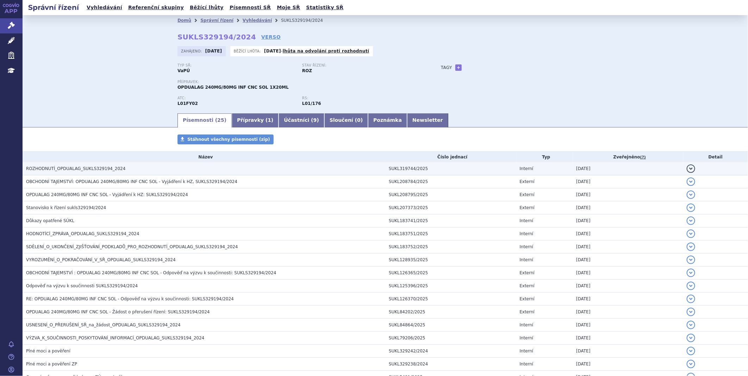
click at [64, 168] on span "ROZHODNUTÍ_OPDUALAG_SUKLS329194_2024" at bounding box center [75, 168] width 99 height 5
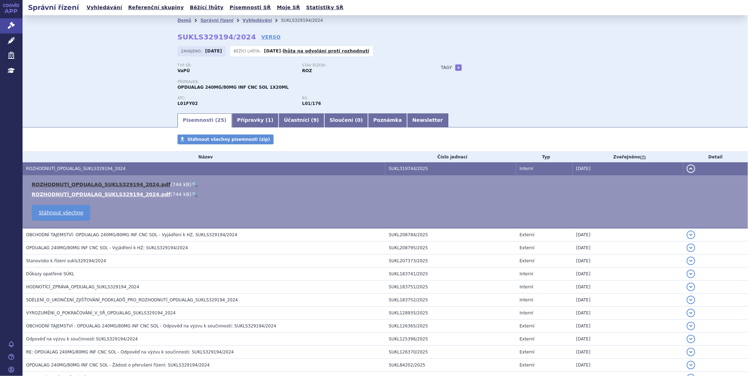
click at [75, 184] on link "ROZHODNUTI_OPDUALAG_SUKLS329194_2024.pdf" at bounding box center [101, 185] width 139 height 6
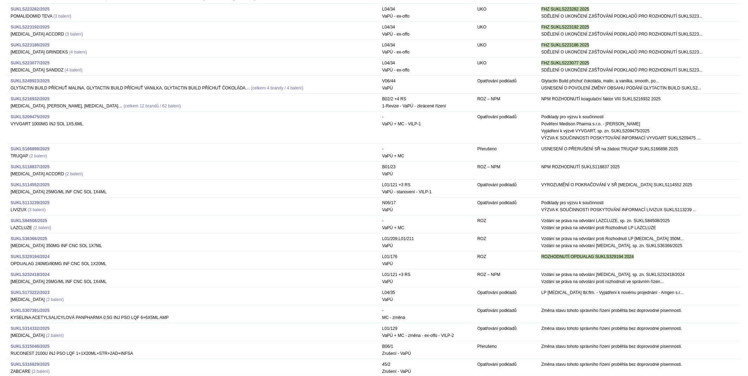
scroll to position [274, 0]
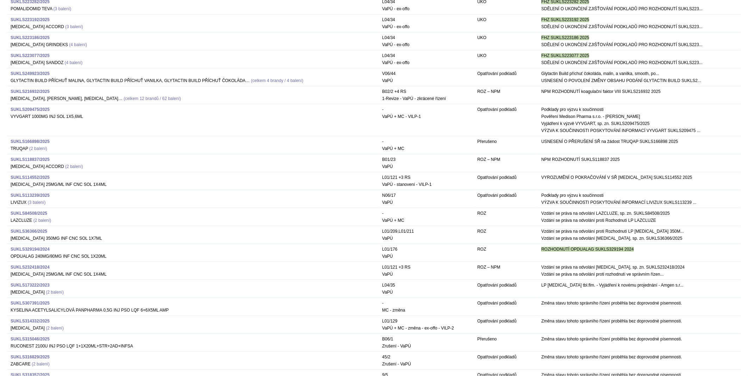
click at [32, 285] on strong "SUKLS173222/2023" at bounding box center [30, 285] width 39 height 5
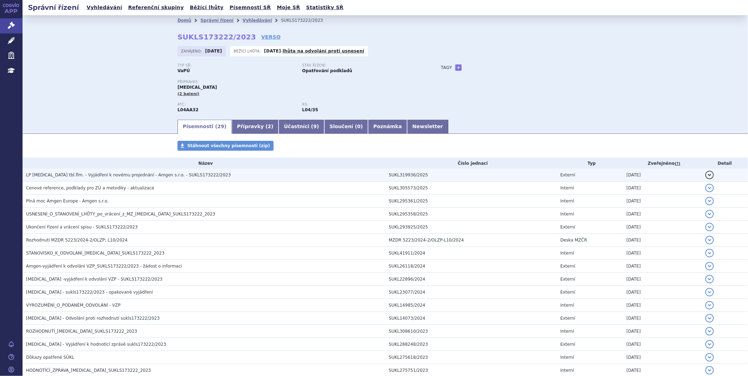
click at [90, 174] on span "LP OTEZLA tbl.flm. - Vyjádření k novému projednání - Amgen s.r.o. - SUKLS173222…" at bounding box center [128, 175] width 205 height 5
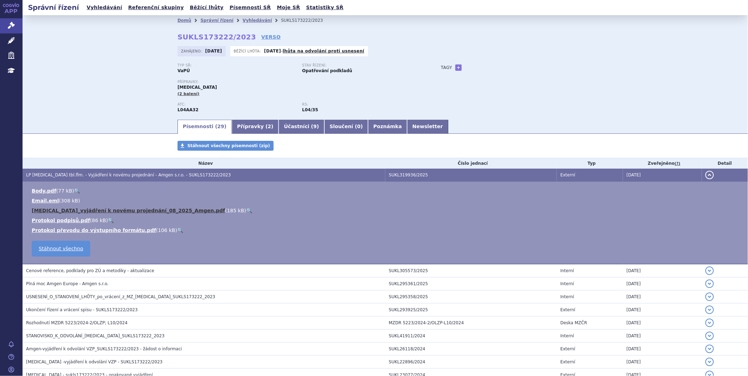
click at [82, 212] on link "Otezla_vyjádření k novému projednání_08_2025_Amgen.pdf" at bounding box center [128, 211] width 193 height 6
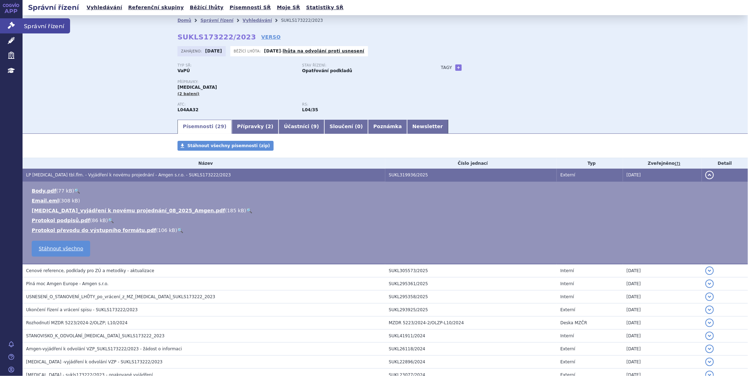
click at [17, 23] on link "Správní řízení" at bounding box center [11, 25] width 23 height 15
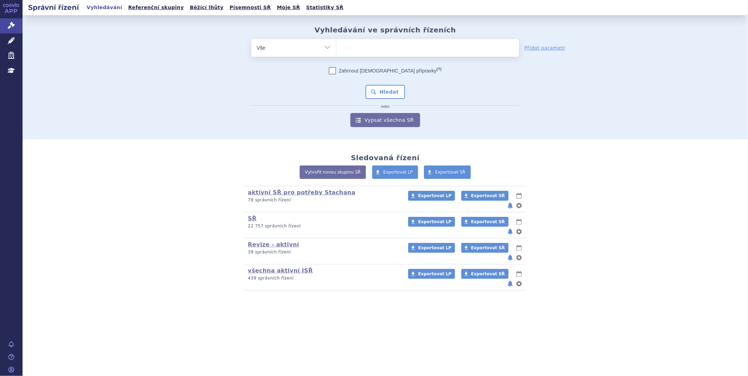
click at [358, 46] on ul at bounding box center [427, 46] width 183 height 15
click at [336, 46] on select at bounding box center [336, 48] width 0 height 18
type input "id"
type input "ida"
type input "idac"
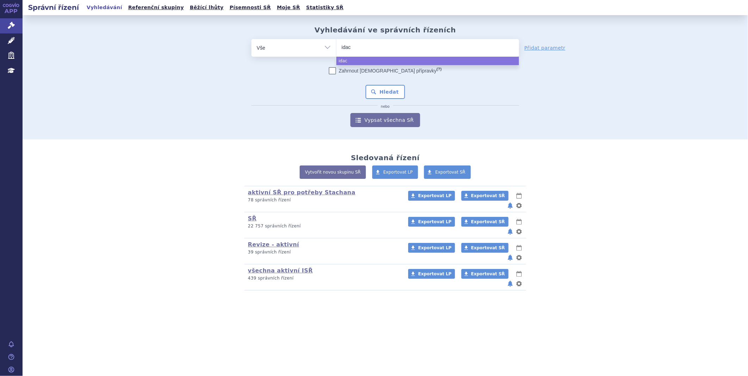
type input "idaci"
type input "idacio"
select select "idacio"
click at [379, 92] on button "Hledat" at bounding box center [385, 92] width 40 height 14
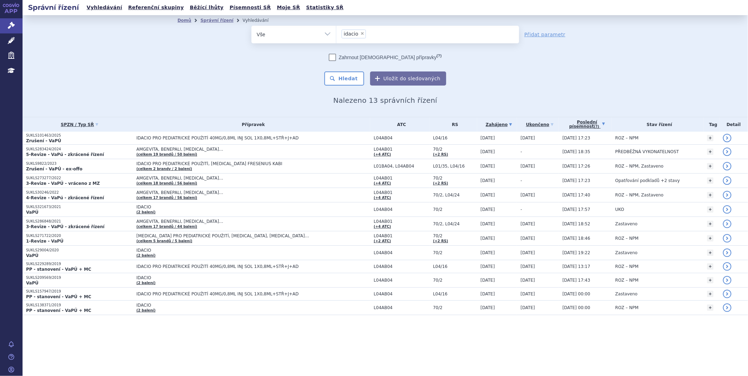
click at [575, 124] on link "Poslední písemnost (?)" at bounding box center [586, 124] width 49 height 14
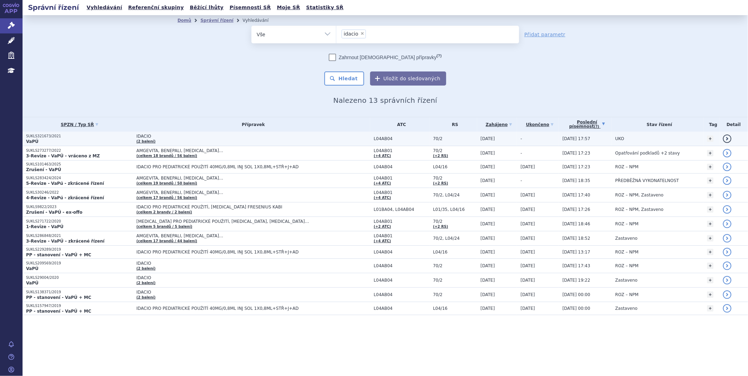
click at [39, 136] on p "SUKLS321673/2021" at bounding box center [79, 136] width 107 height 5
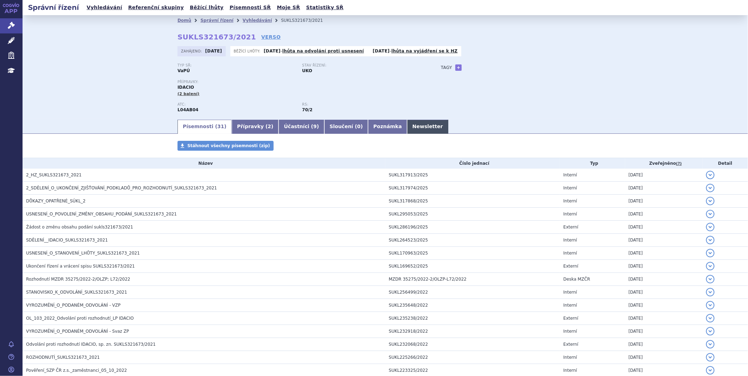
click at [407, 127] on link "Newsletter" at bounding box center [427, 127] width 41 height 14
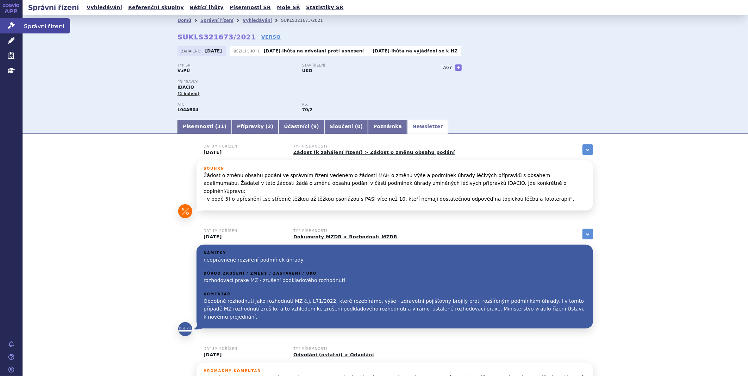
click at [8, 26] on icon at bounding box center [11, 25] width 7 height 7
